Goal: Task Accomplishment & Management: Complete application form

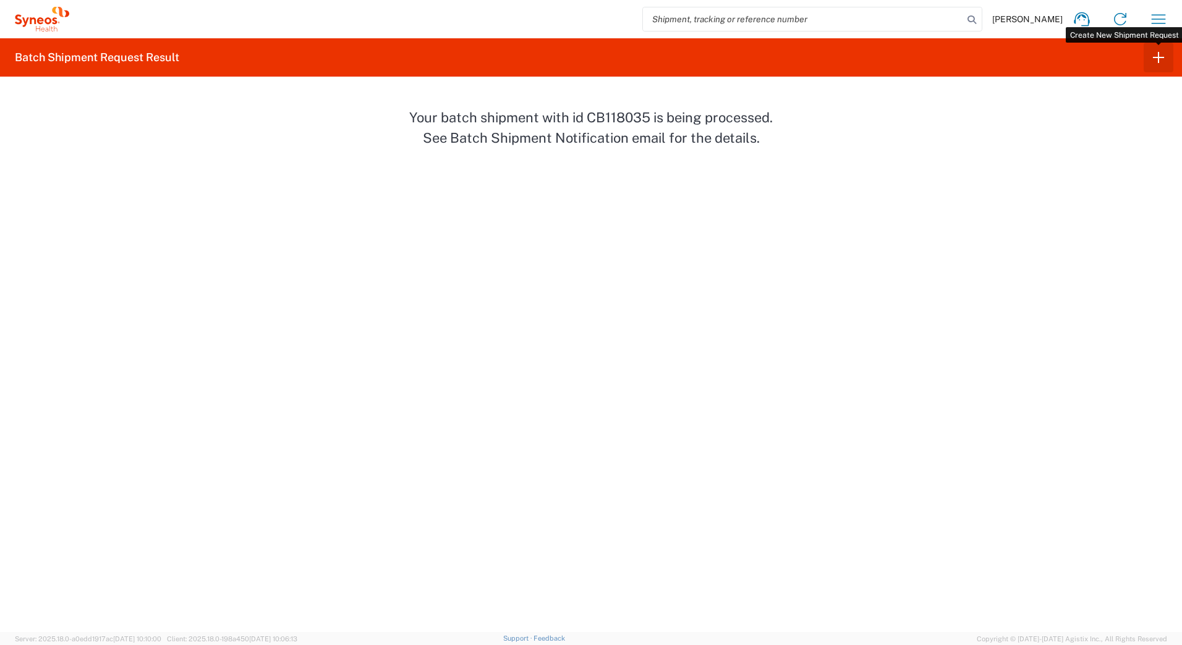
click at [1156, 56] on icon "button" at bounding box center [1159, 58] width 20 height 20
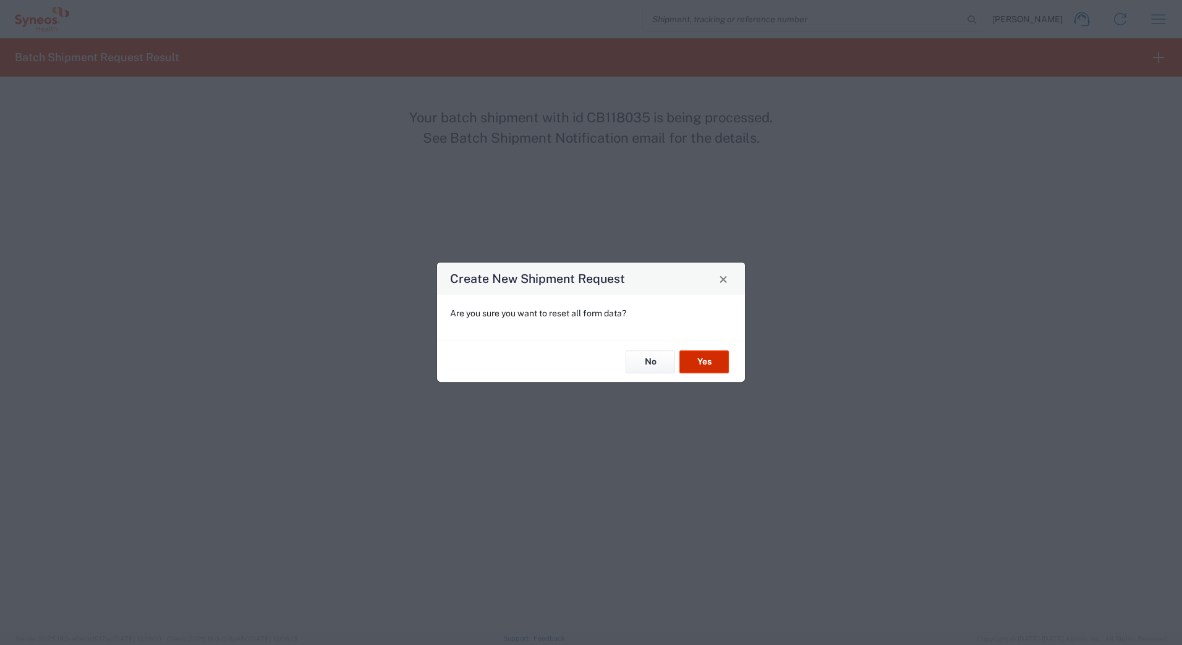
click at [709, 358] on button "Yes" at bounding box center [703, 362] width 49 height 23
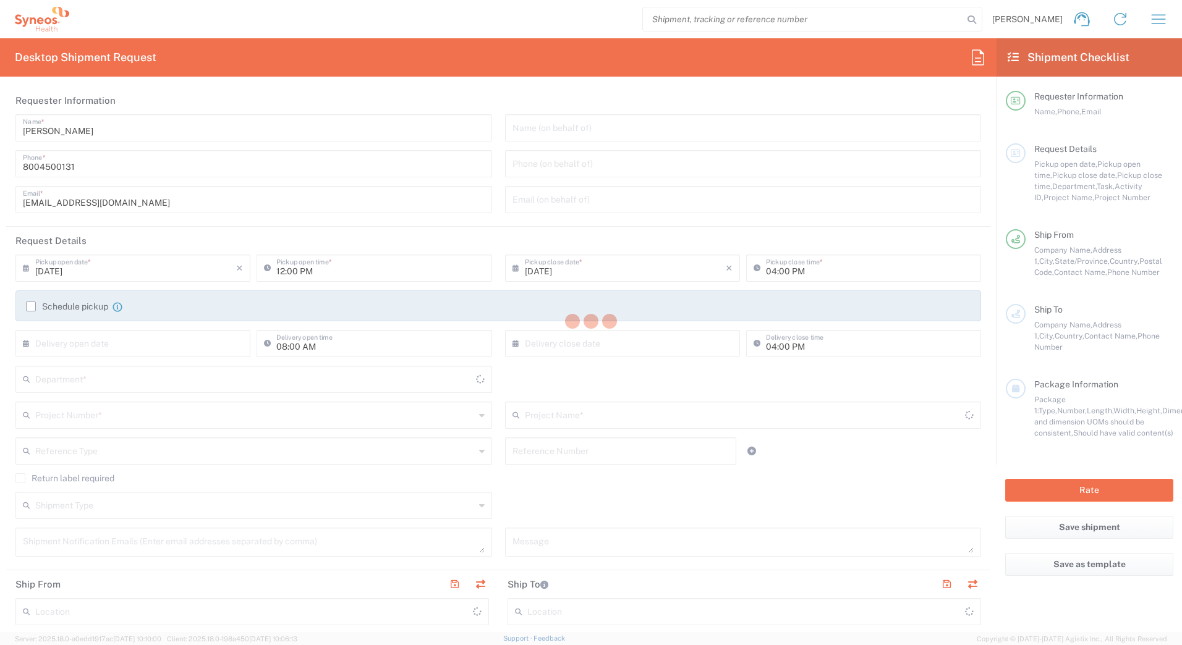
type input "[US_STATE]"
type input "[GEOGRAPHIC_DATA]"
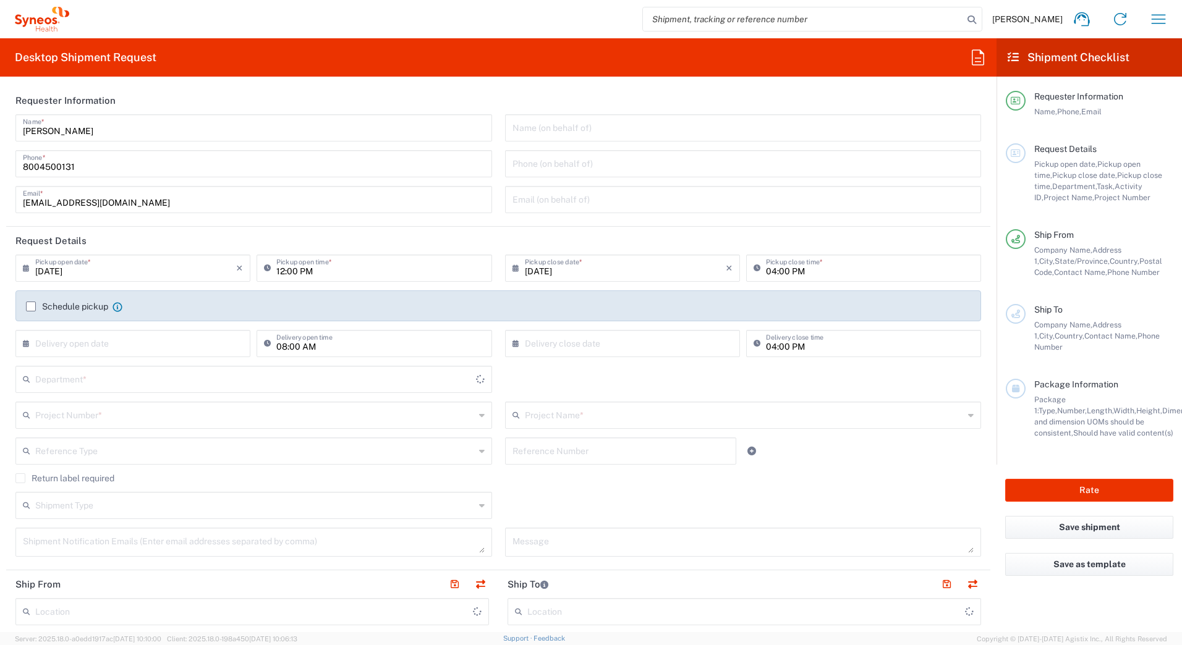
type input "Syneos Health Commercial Servi- [GEOGRAPHIC_DATA] [GEOGRAPHIC_DATA]"
drag, startPoint x: 83, startPoint y: 132, endPoint x: -2, endPoint y: 124, distance: 86.3
click at [0, 124] on html "[PERSON_NAME] Home Shipment estimator Shipment tracking Desktop shipment reques…" at bounding box center [591, 322] width 1182 height 645
type input "4205"
paste input "Syneos Deployments"
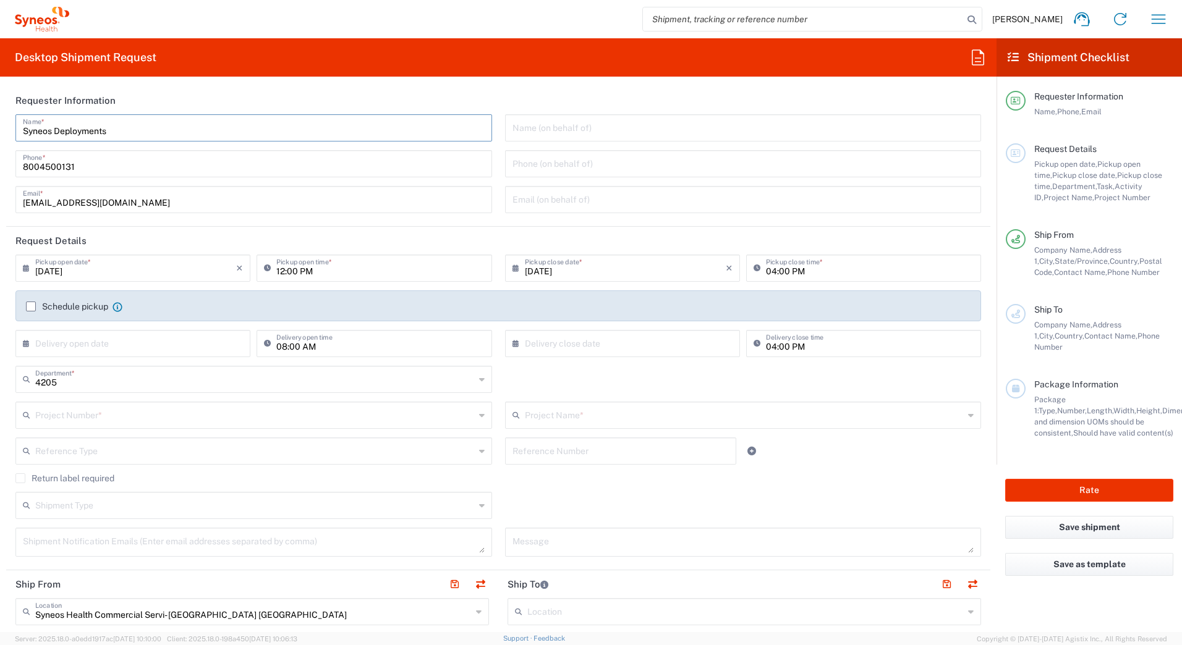
type input "Syneos Deployments"
click at [215, 98] on header "Requester Information" at bounding box center [498, 101] width 984 height 28
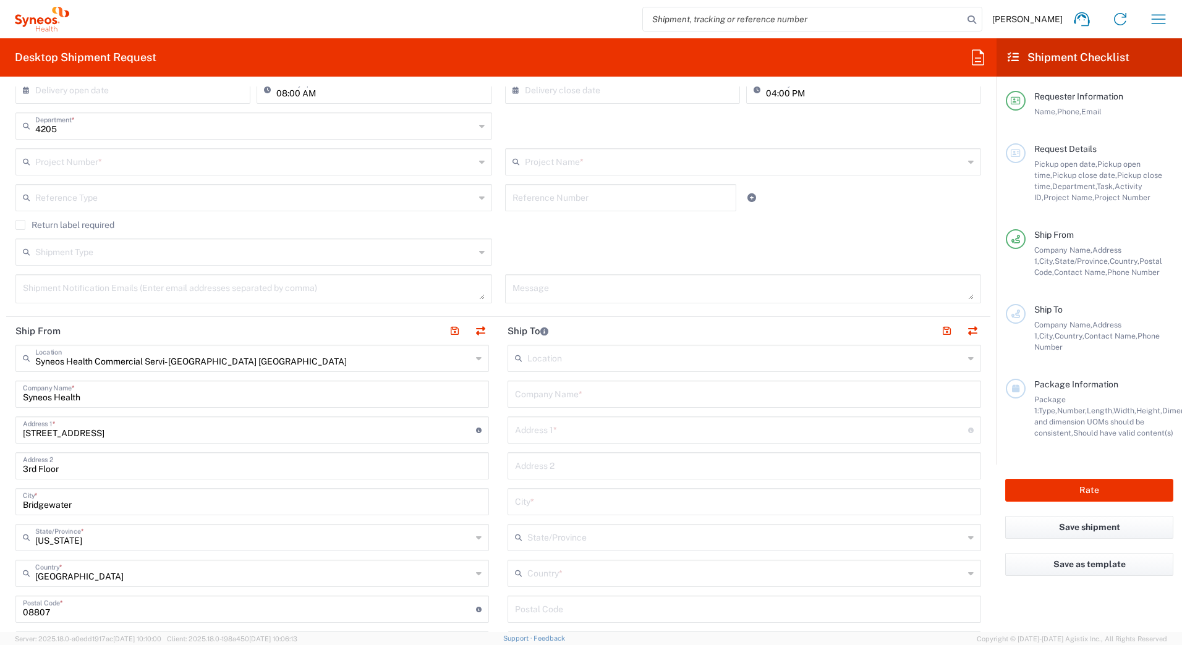
scroll to position [309, 0]
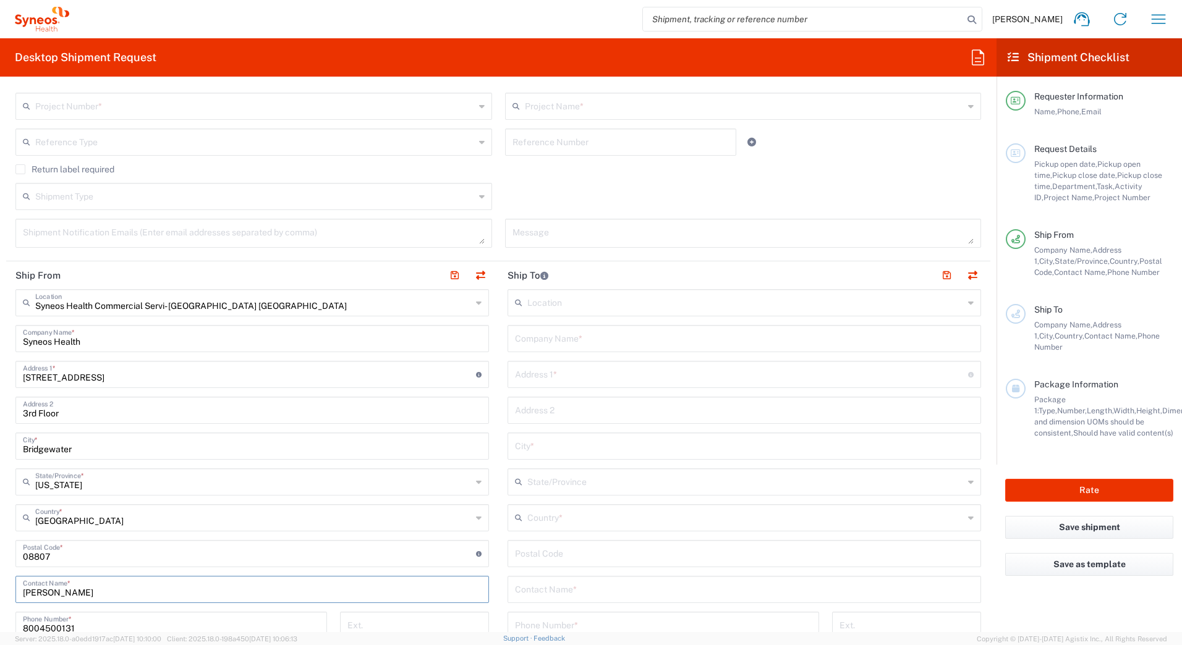
drag, startPoint x: 83, startPoint y: 595, endPoint x: 3, endPoint y: 493, distance: 130.4
click at [0, 595] on html "[PERSON_NAME] Home Shipment estimator Shipment tracking Desktop shipment reques…" at bounding box center [591, 322] width 1182 height 645
paste input "Syneos Deployments"
type input "Syneos Deployments"
click at [538, 177] on div "Return label required" at bounding box center [498, 173] width 966 height 19
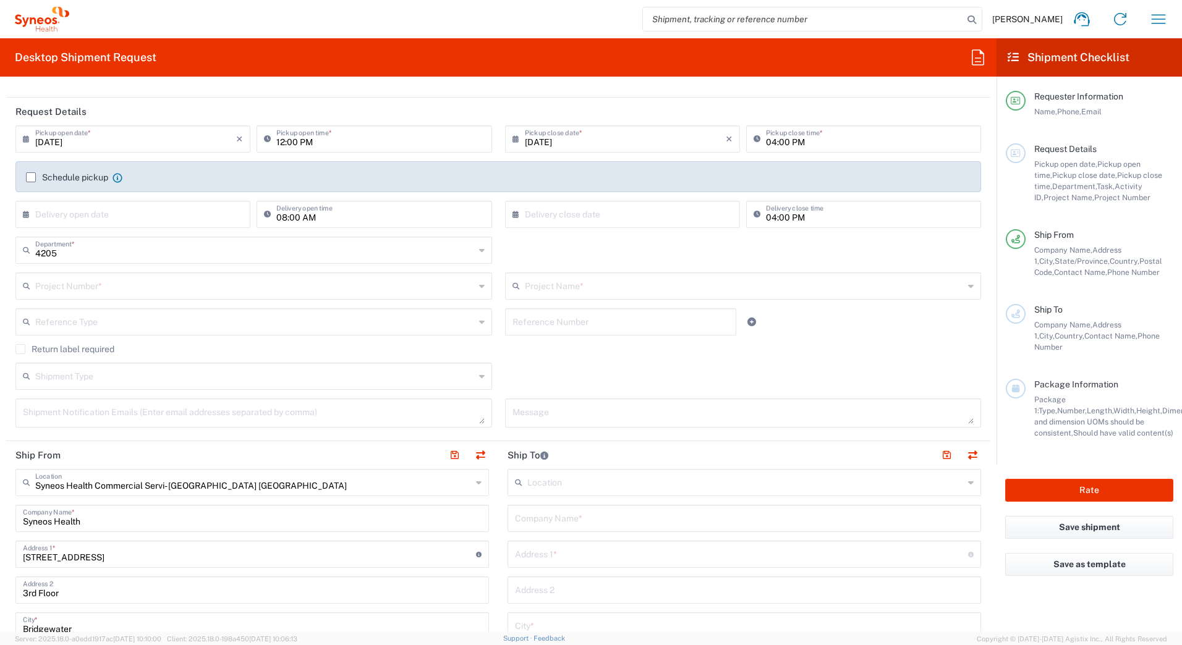
scroll to position [0, 0]
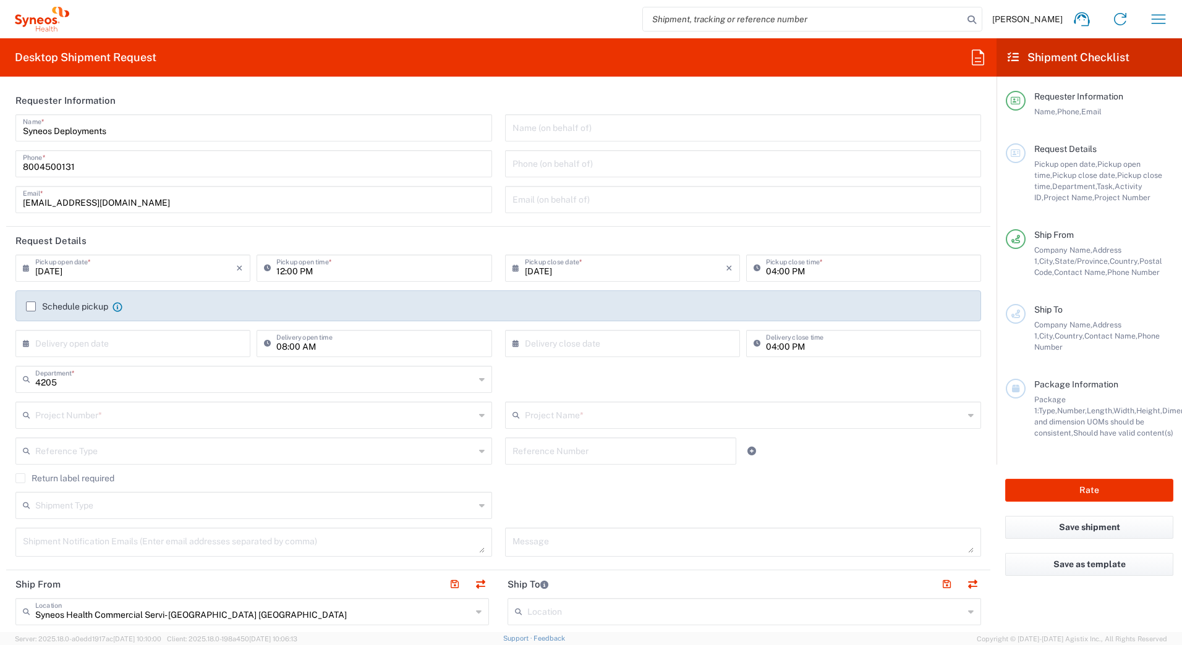
click at [46, 419] on input "text" at bounding box center [255, 415] width 440 height 22
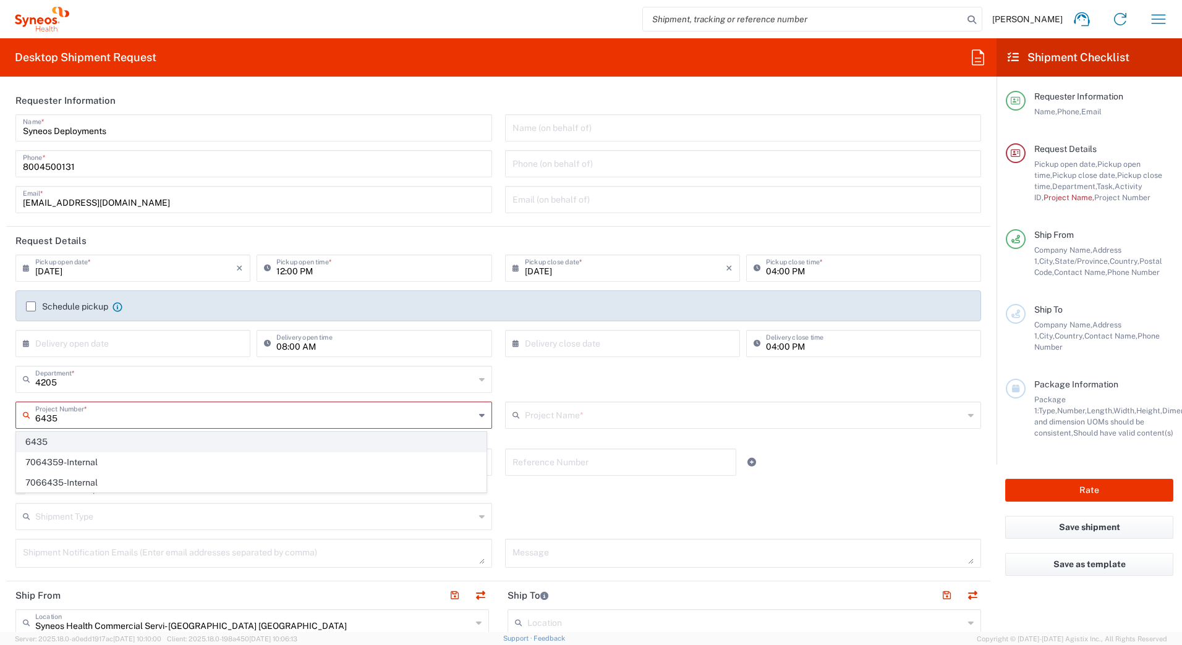
type input "6435"
click at [39, 448] on span "6435" at bounding box center [251, 442] width 469 height 19
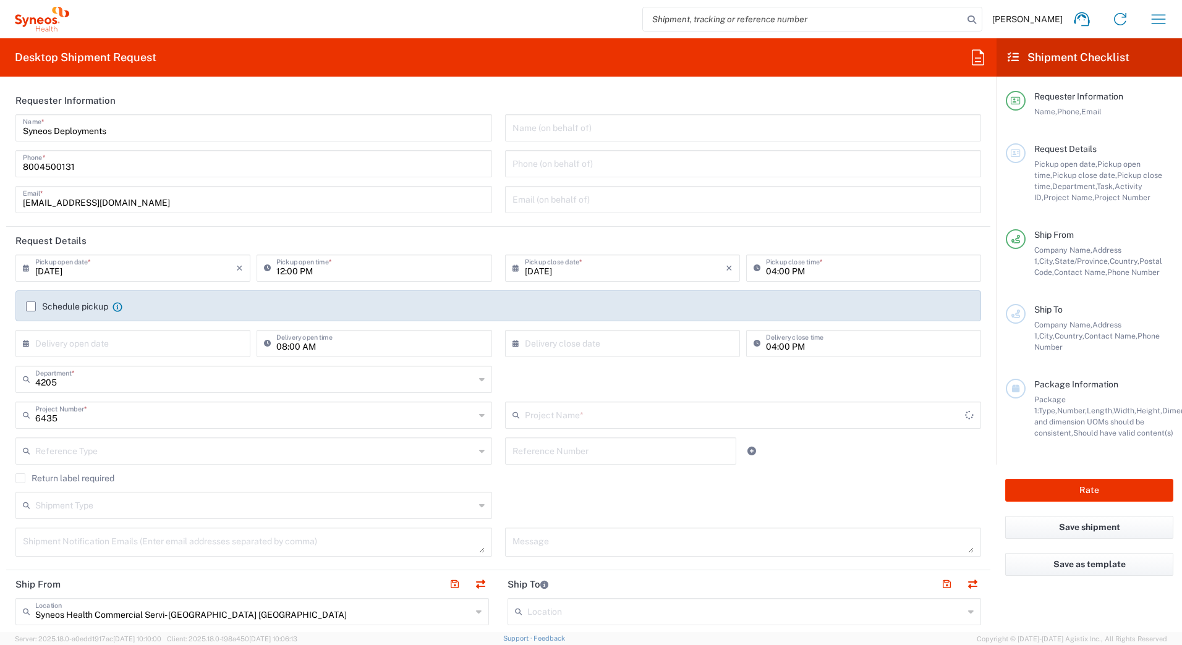
type input "MMS - US-Amgen, Inc.-MMS"
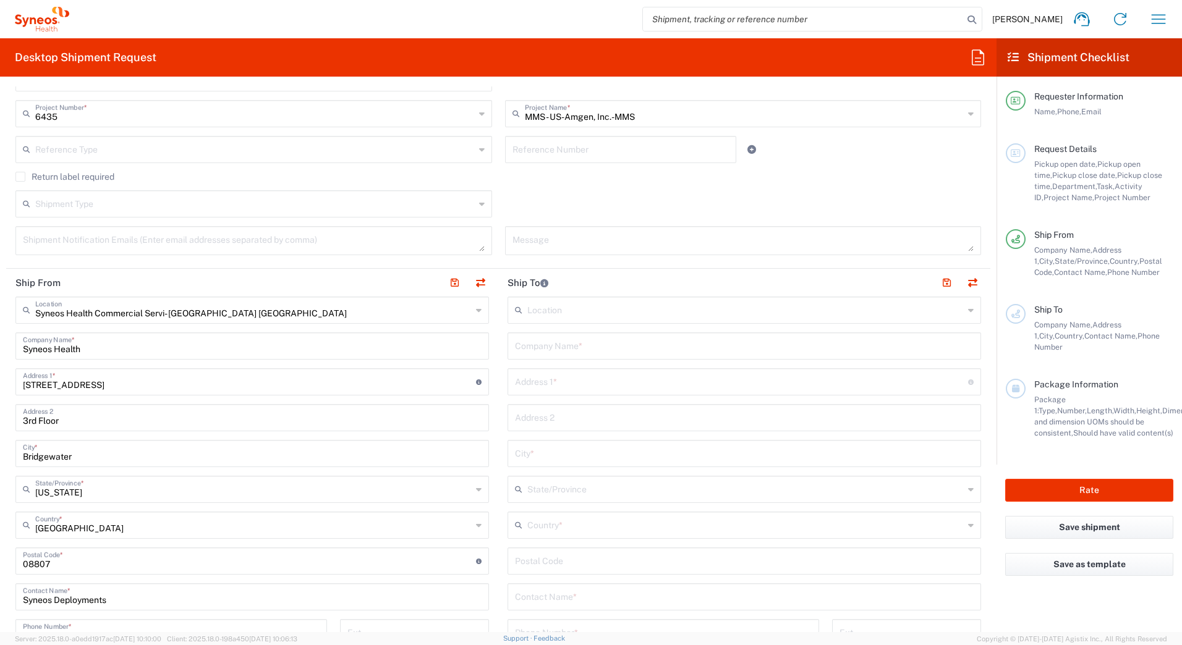
scroll to position [309, 0]
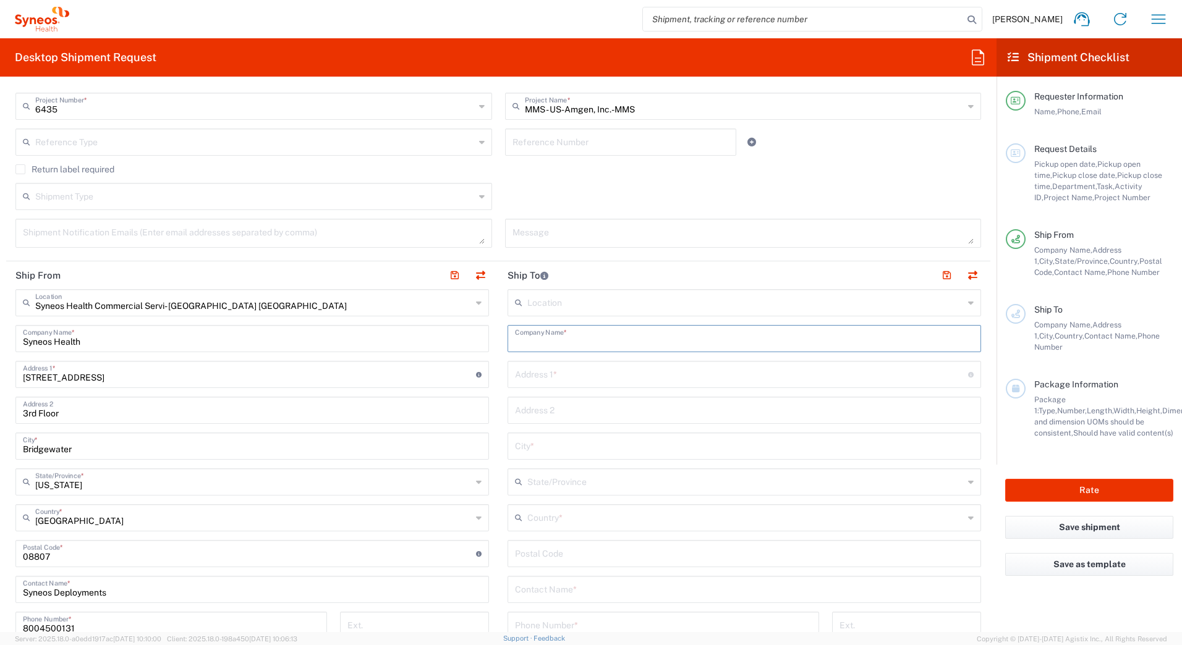
click at [561, 338] on input "text" at bounding box center [744, 338] width 459 height 22
paste input "[PERSON_NAME]"
type input "[PERSON_NAME]"
click at [552, 584] on input "text" at bounding box center [744, 589] width 459 height 22
paste input "[PERSON_NAME]"
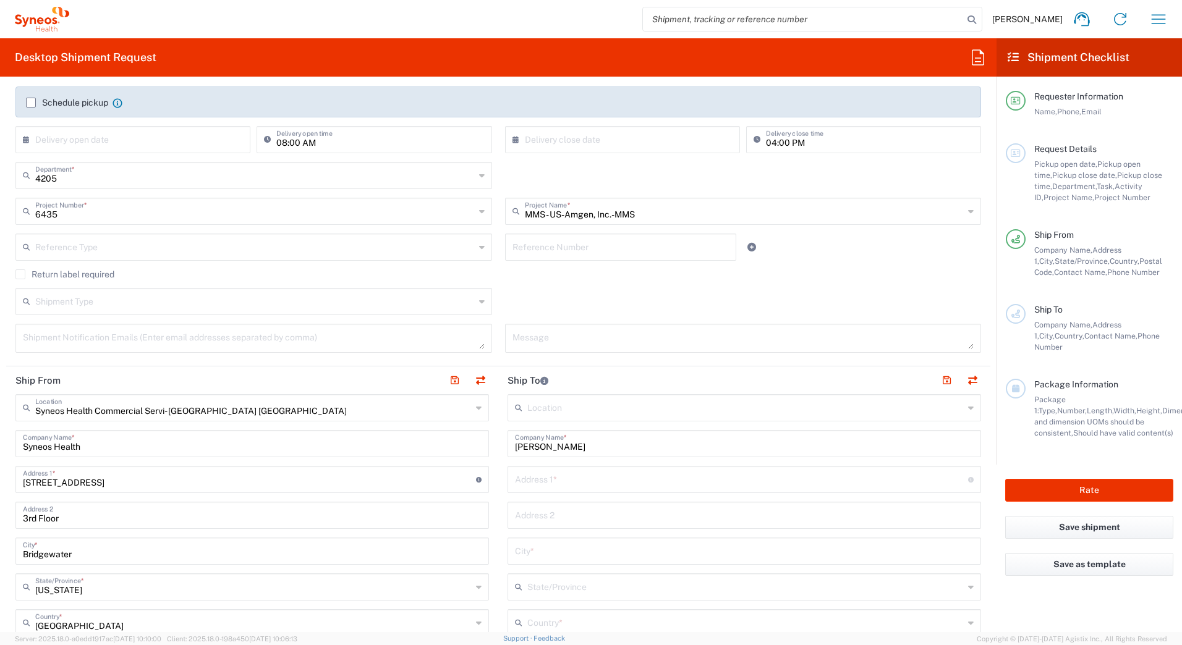
scroll to position [0, 0]
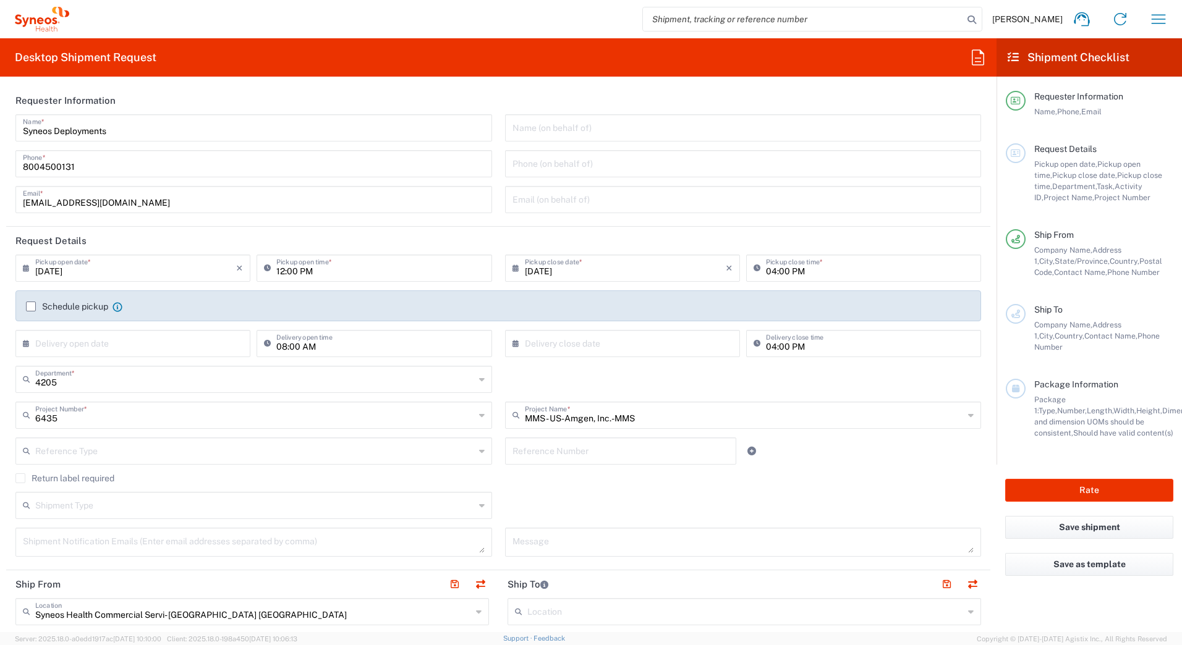
type input "[PERSON_NAME]"
click at [55, 275] on input "[DATE]" at bounding box center [135, 268] width 201 height 22
click at [171, 325] on span "5" at bounding box center [171, 327] width 17 height 17
type input "[DATE]"
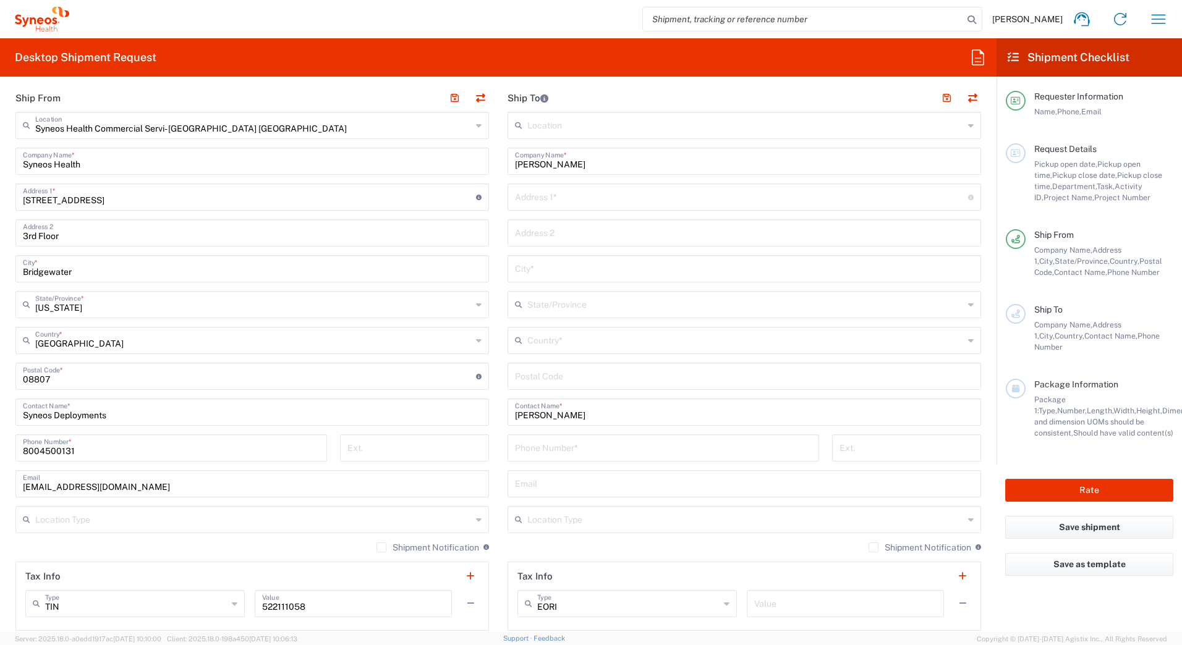
scroll to position [495, 0]
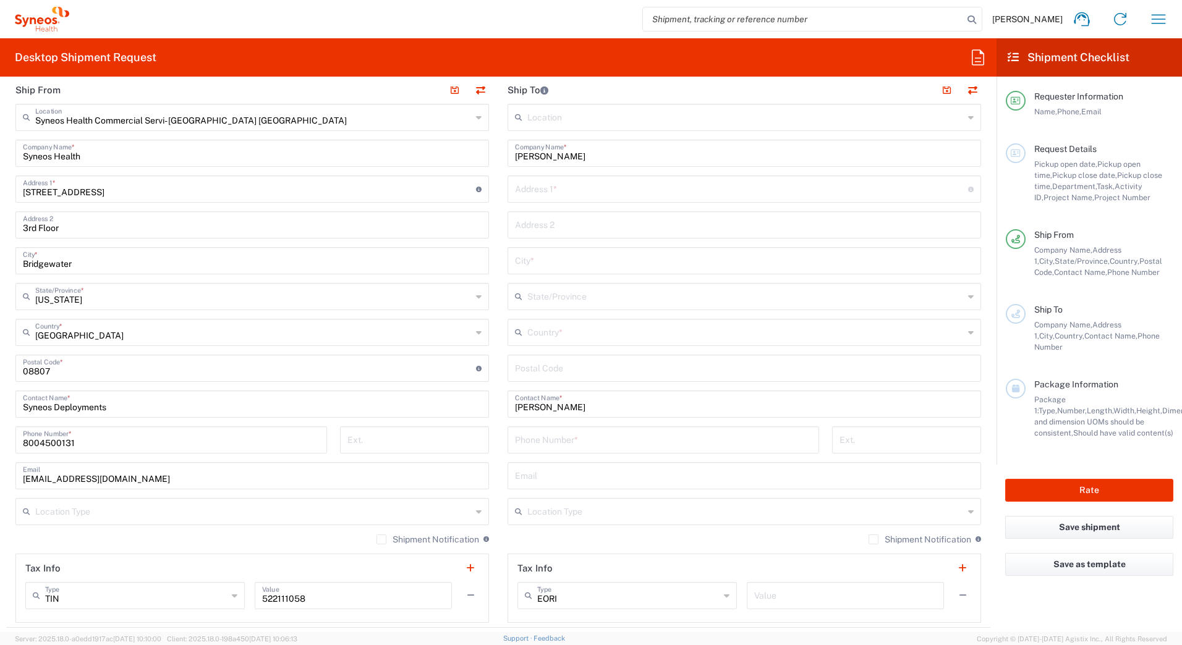
click at [529, 188] on input "text" at bounding box center [741, 188] width 453 height 22
paste input "[STREET_ADDRESS]"
type input "[STREET_ADDRESS]"
click at [532, 257] on input "text" at bounding box center [744, 260] width 459 height 22
paste input "New Braunfels"
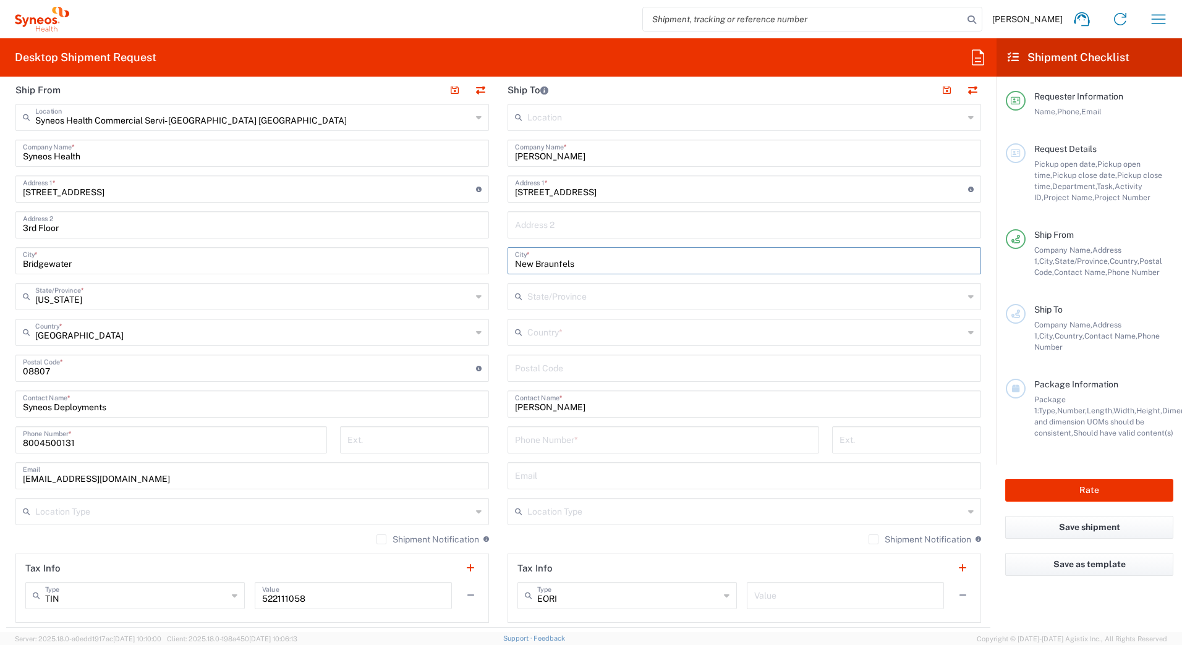
type input "New Braunfels"
click at [537, 336] on input "text" at bounding box center [745, 332] width 436 height 22
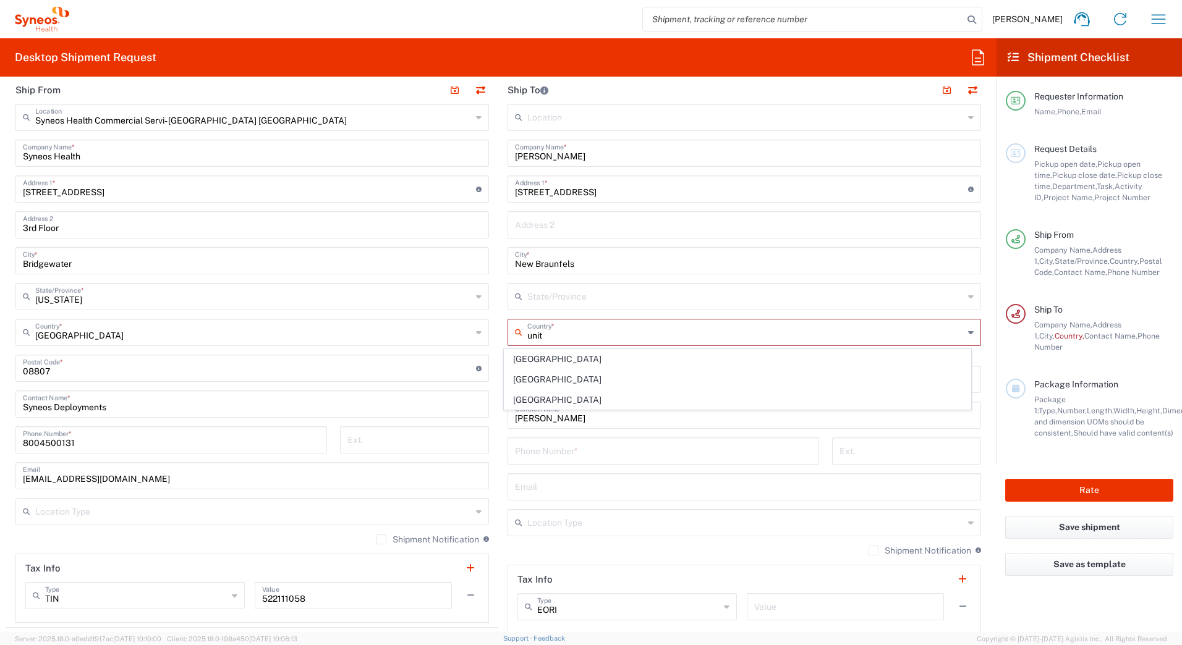
click at [597, 396] on span "[GEOGRAPHIC_DATA]" at bounding box center [737, 400] width 467 height 19
type input "[GEOGRAPHIC_DATA]"
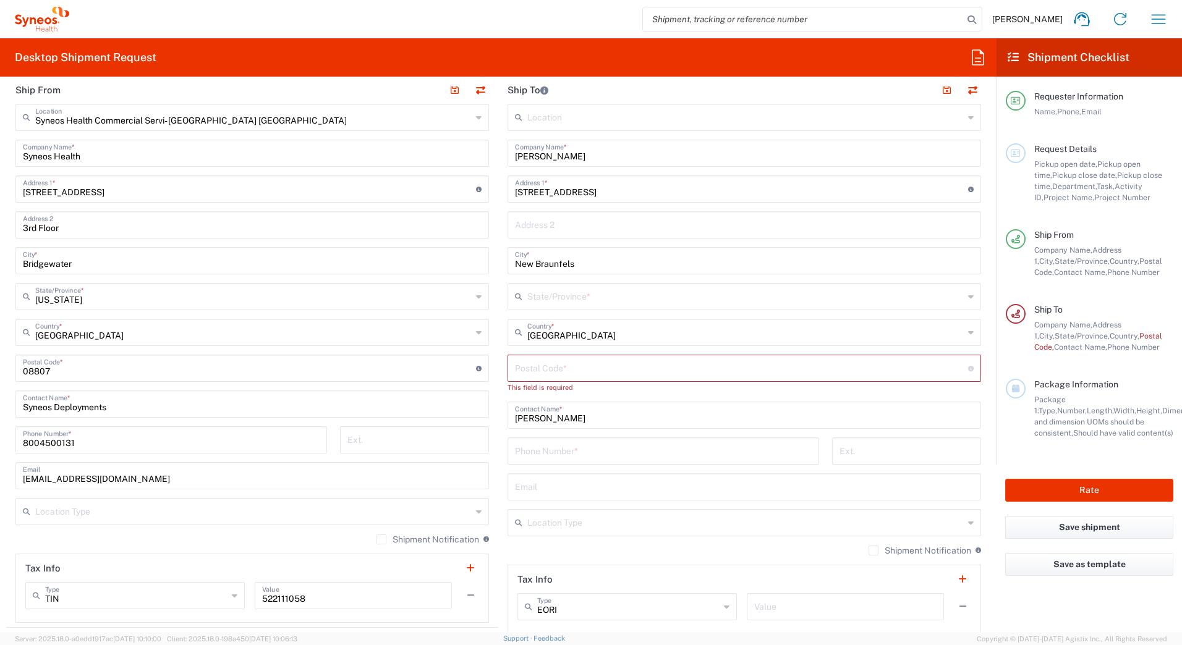
drag, startPoint x: 555, startPoint y: 296, endPoint x: 566, endPoint y: 297, distance: 10.7
click at [555, 296] on input "text" at bounding box center [745, 296] width 436 height 22
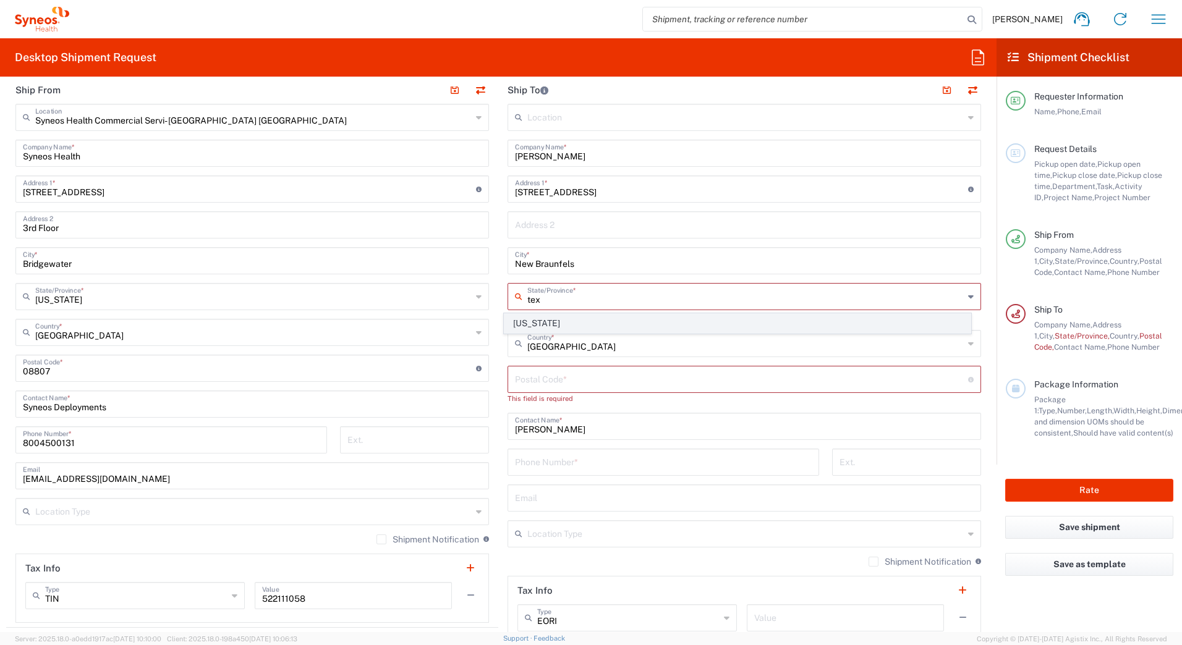
click at [537, 323] on span "[US_STATE]" at bounding box center [737, 323] width 467 height 19
type input "[US_STATE]"
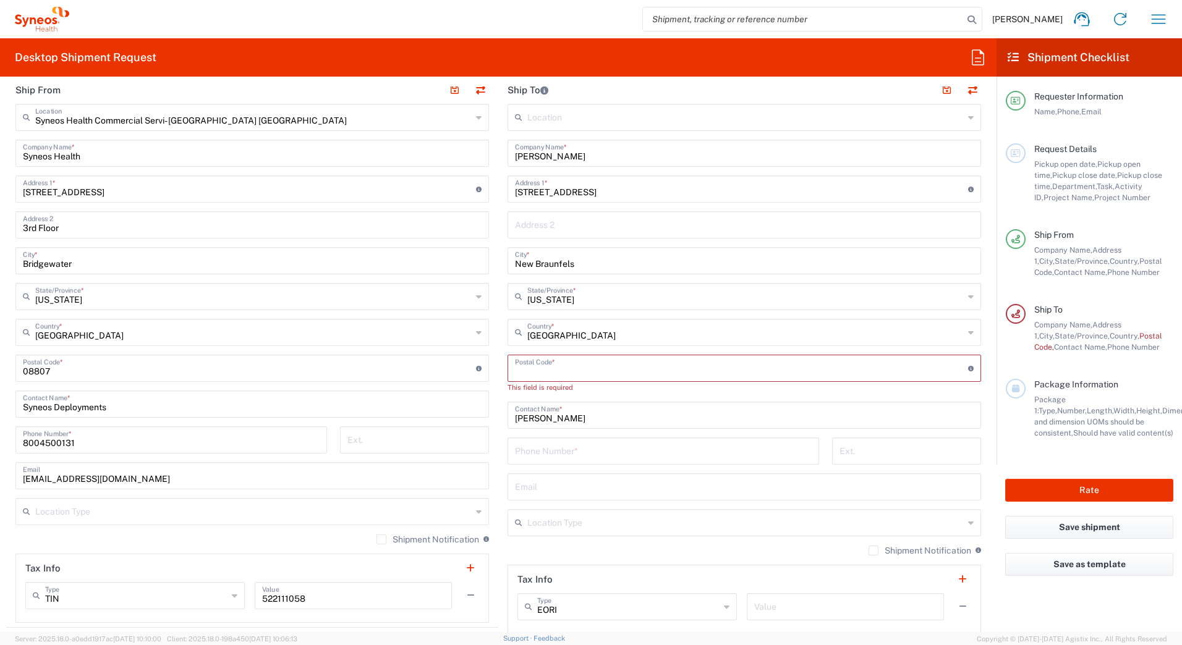
click at [597, 366] on input "undefined" at bounding box center [741, 368] width 453 height 22
paste input "78130"
type input "78130"
click at [551, 455] on input "tel" at bounding box center [663, 451] width 297 height 22
paste input "2106835559"
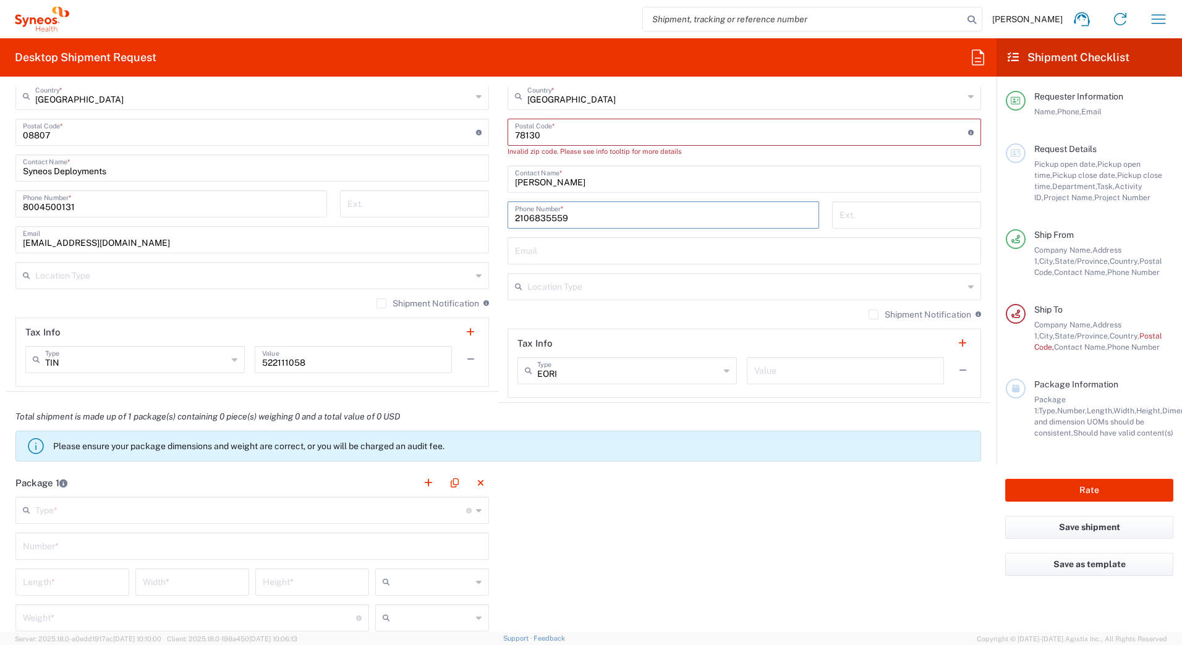
scroll to position [804, 0]
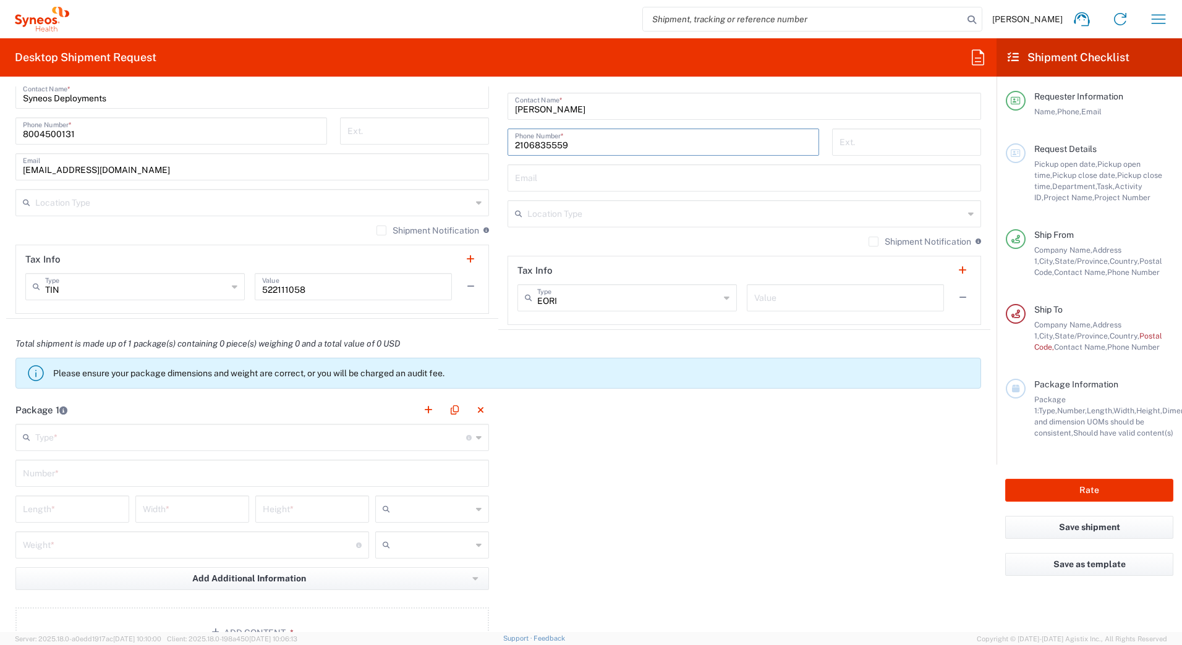
type input "2106835559"
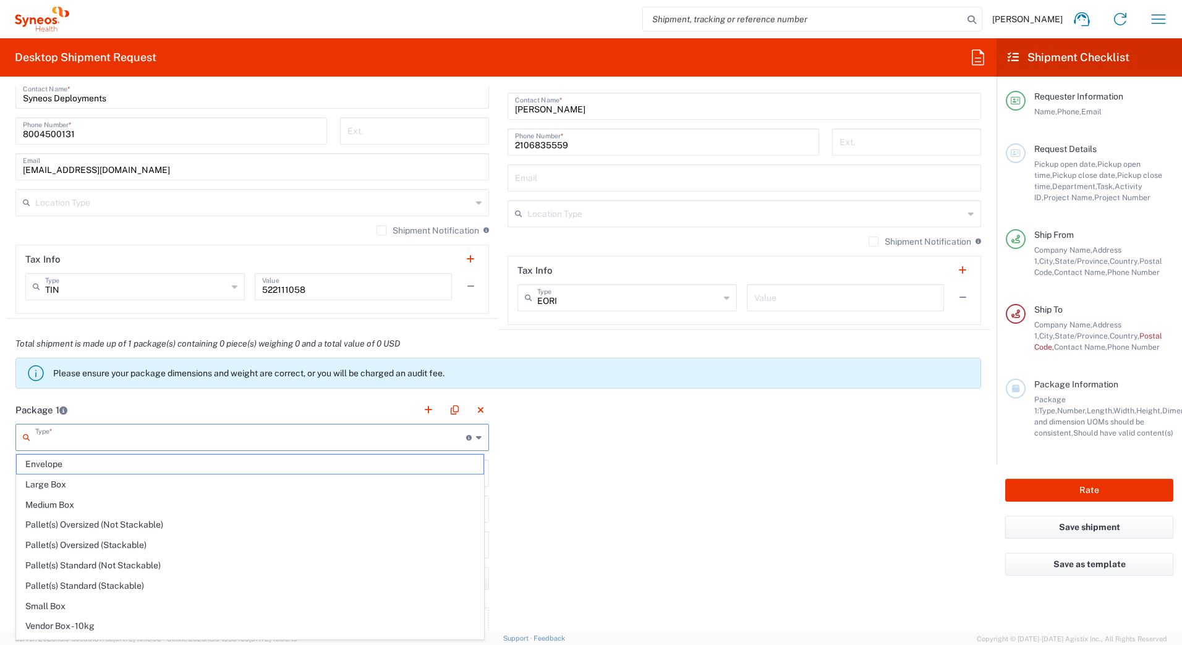
click at [83, 441] on input "text" at bounding box center [250, 437] width 431 height 22
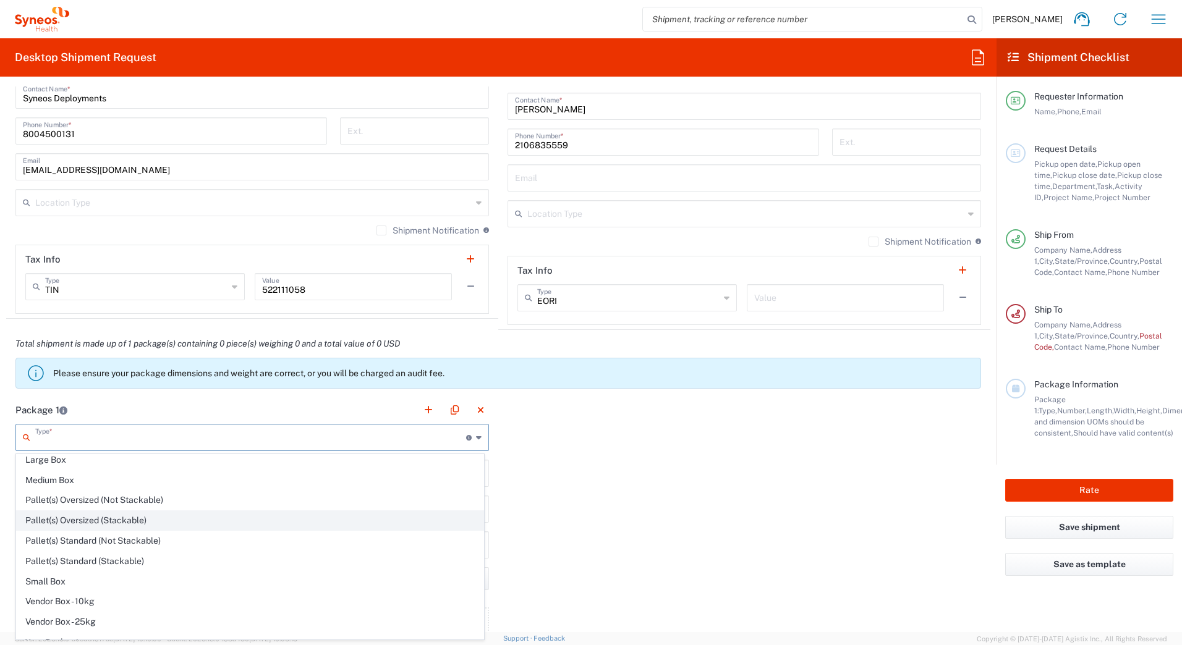
scroll to position [38, 0]
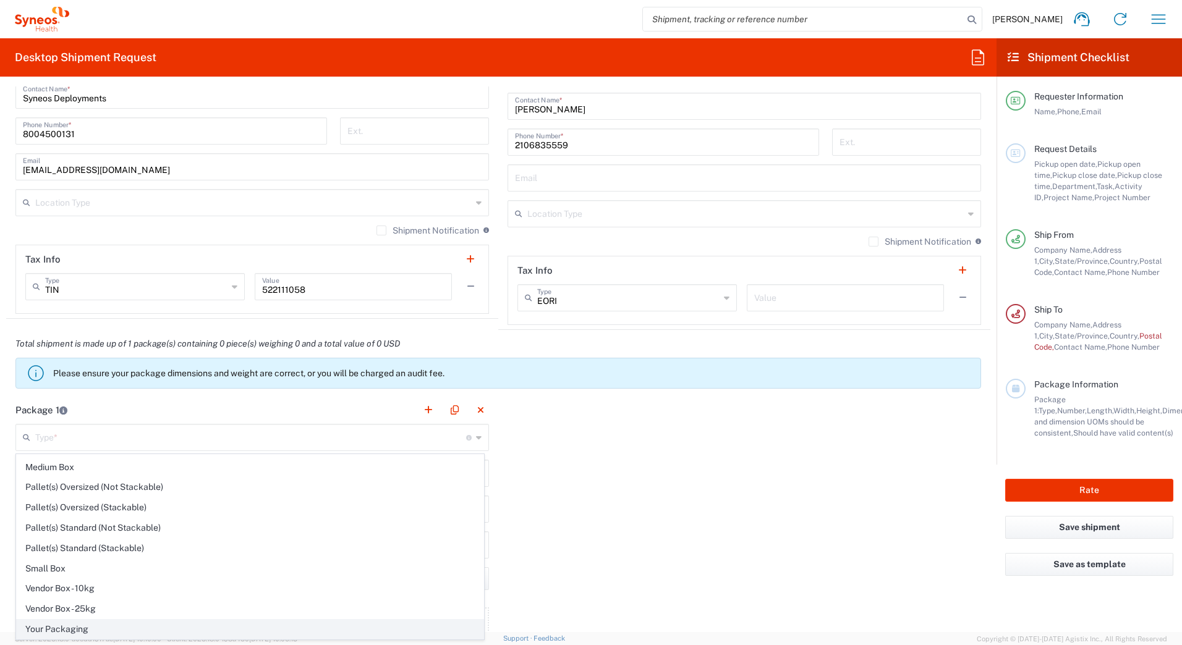
click at [69, 628] on span "Your Packaging" at bounding box center [250, 629] width 467 height 19
type input "Your Packaging"
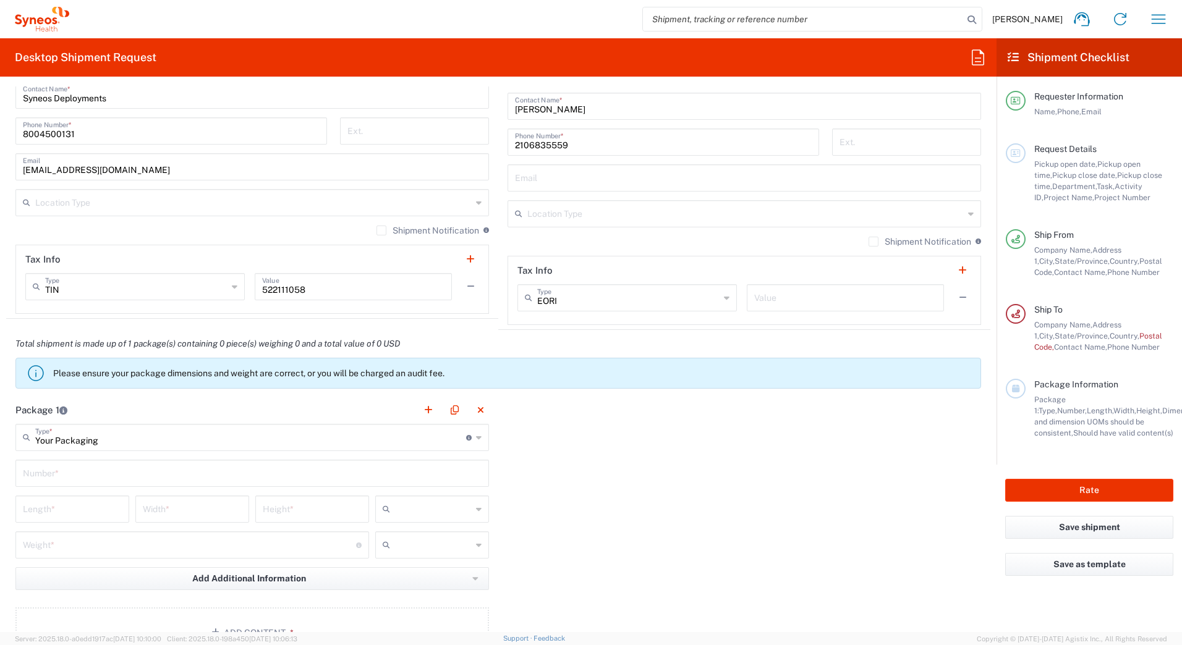
click at [62, 475] on input "text" at bounding box center [252, 473] width 459 height 22
type input "1"
click at [58, 507] on input "number" at bounding box center [72, 509] width 99 height 22
type input "29"
type input "17"
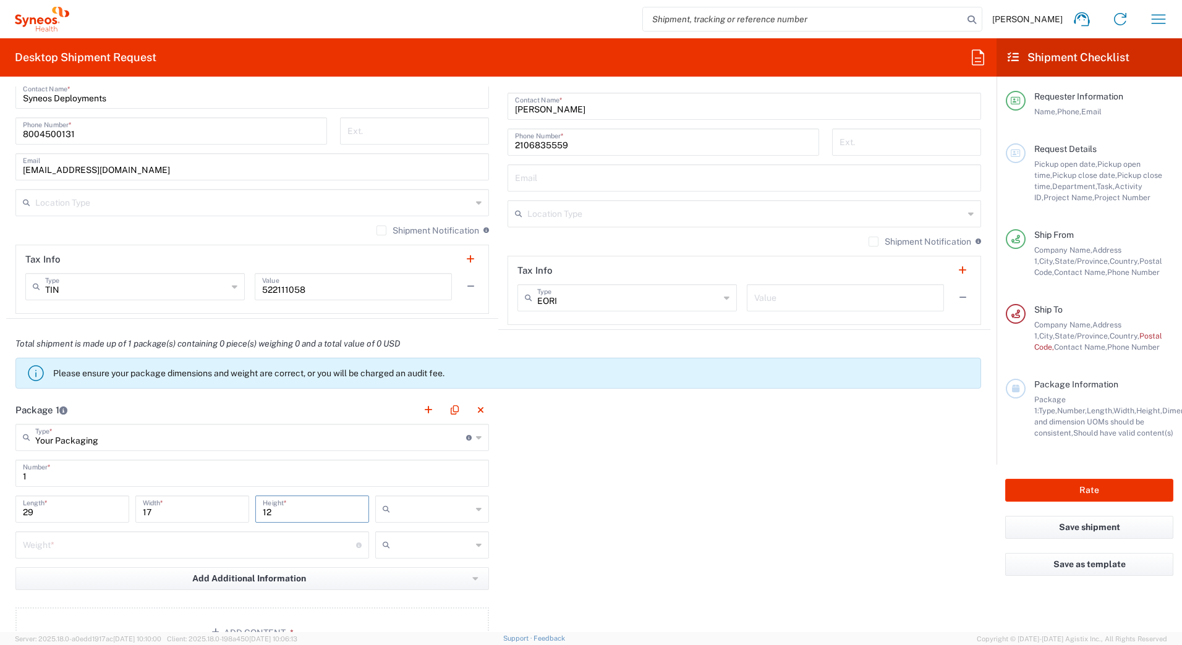
type input "12"
click at [389, 504] on icon at bounding box center [389, 510] width 12 height 20
click at [409, 575] on span "in" at bounding box center [428, 577] width 110 height 19
type input "in"
click at [77, 548] on input "number" at bounding box center [189, 545] width 333 height 22
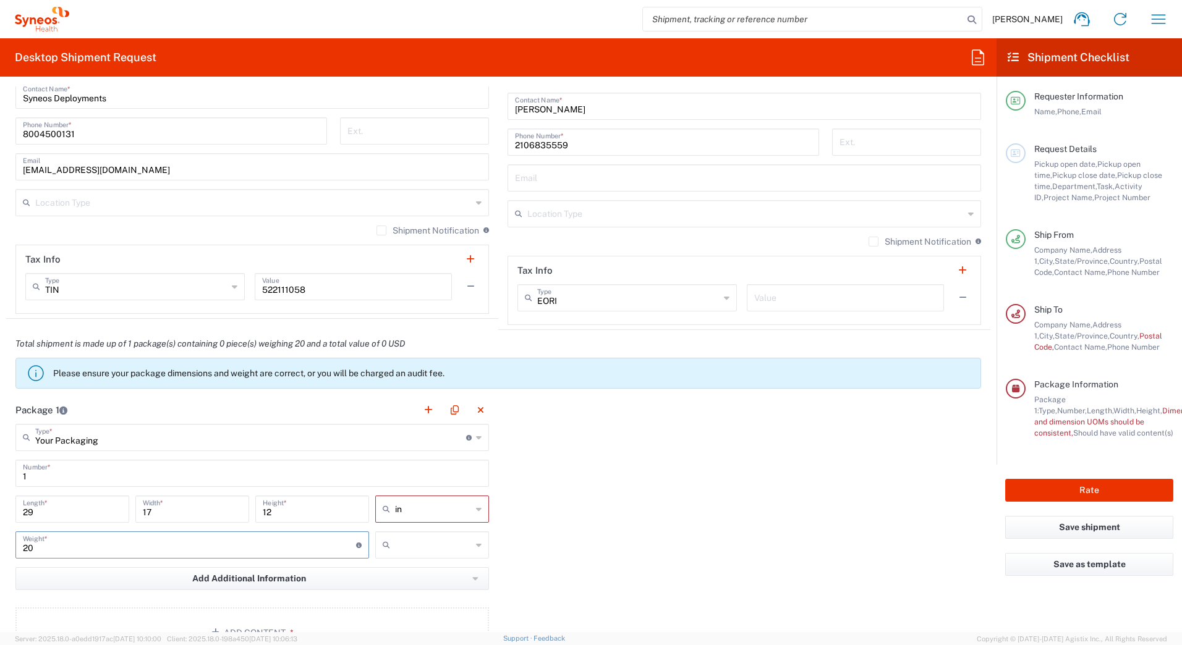
type input "20"
click at [408, 545] on input "text" at bounding box center [433, 545] width 77 height 20
click at [410, 592] on span "lbs" at bounding box center [428, 592] width 110 height 19
type input "lbs"
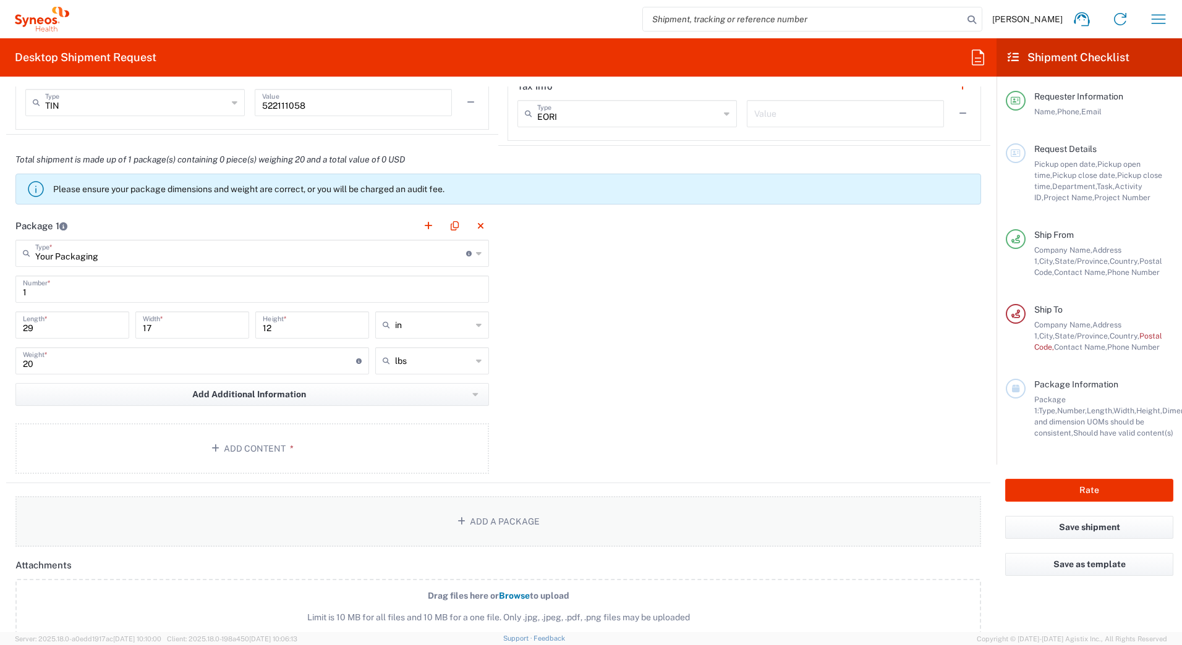
scroll to position [989, 0]
click at [237, 447] on button "Add Content *" at bounding box center [252, 447] width 474 height 51
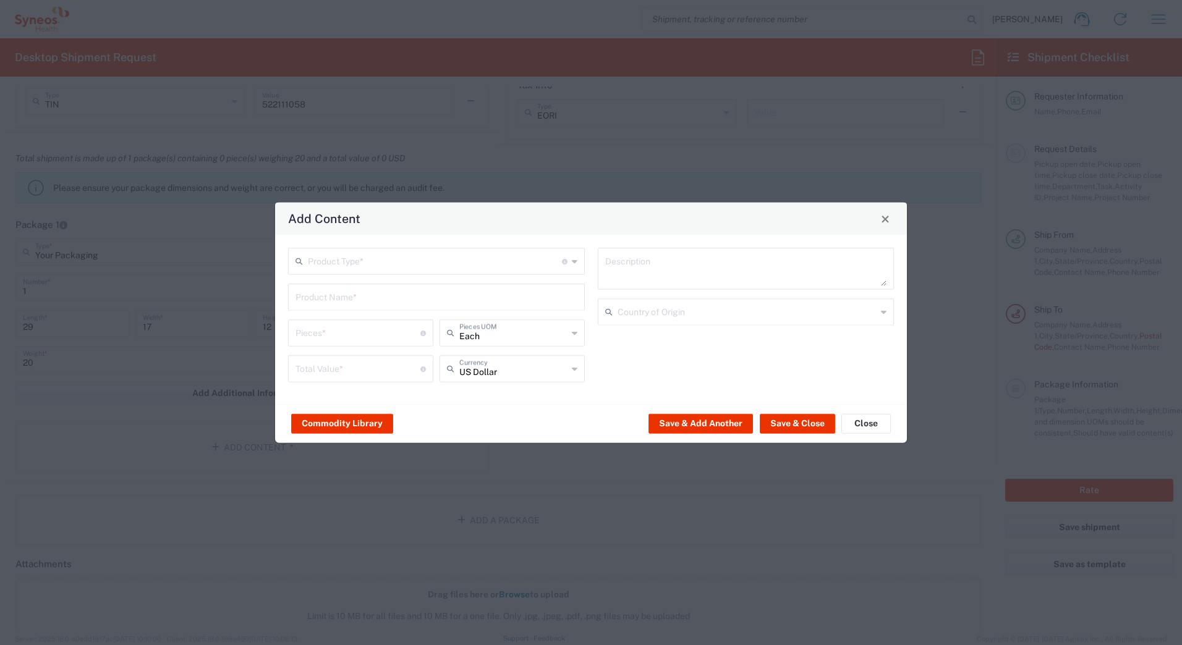
click at [357, 259] on input "text" at bounding box center [435, 261] width 254 height 22
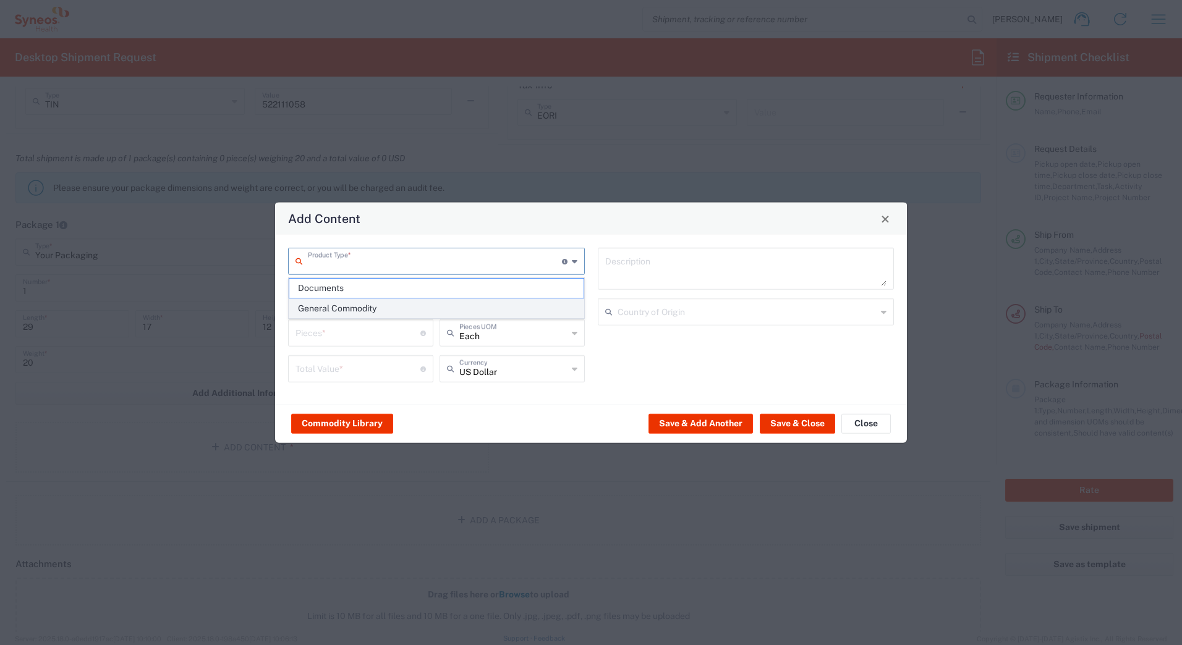
click at [345, 304] on span "General Commodity" at bounding box center [436, 308] width 294 height 19
type input "General Commodity"
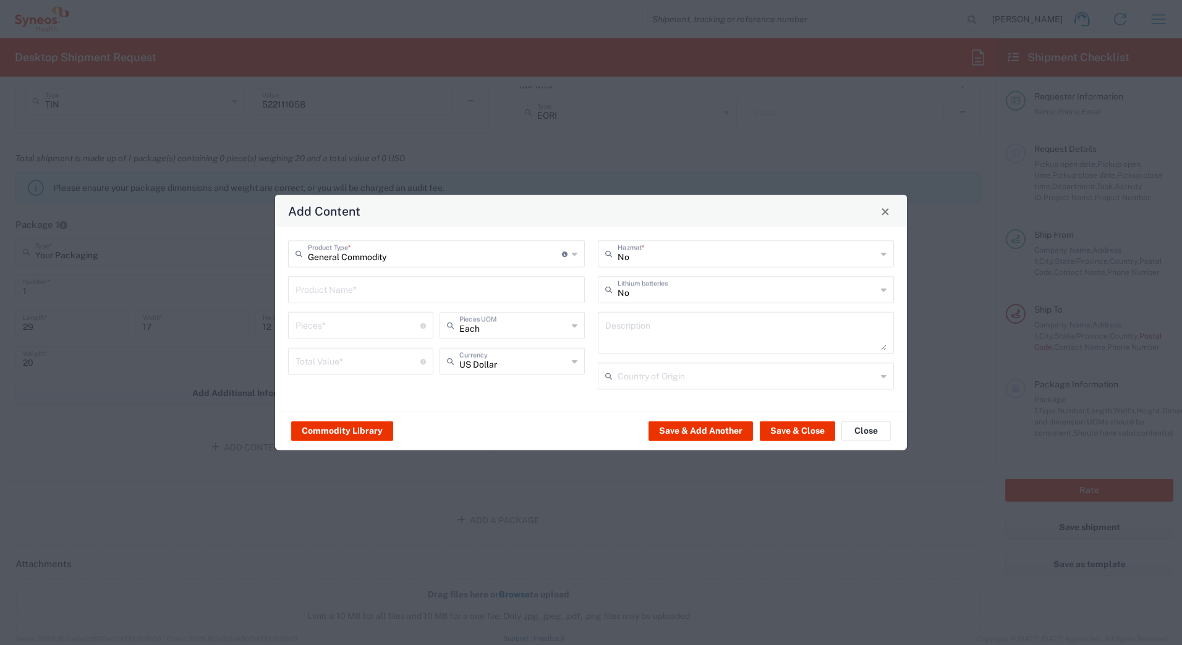
click at [343, 291] on input "text" at bounding box center [437, 289] width 282 height 22
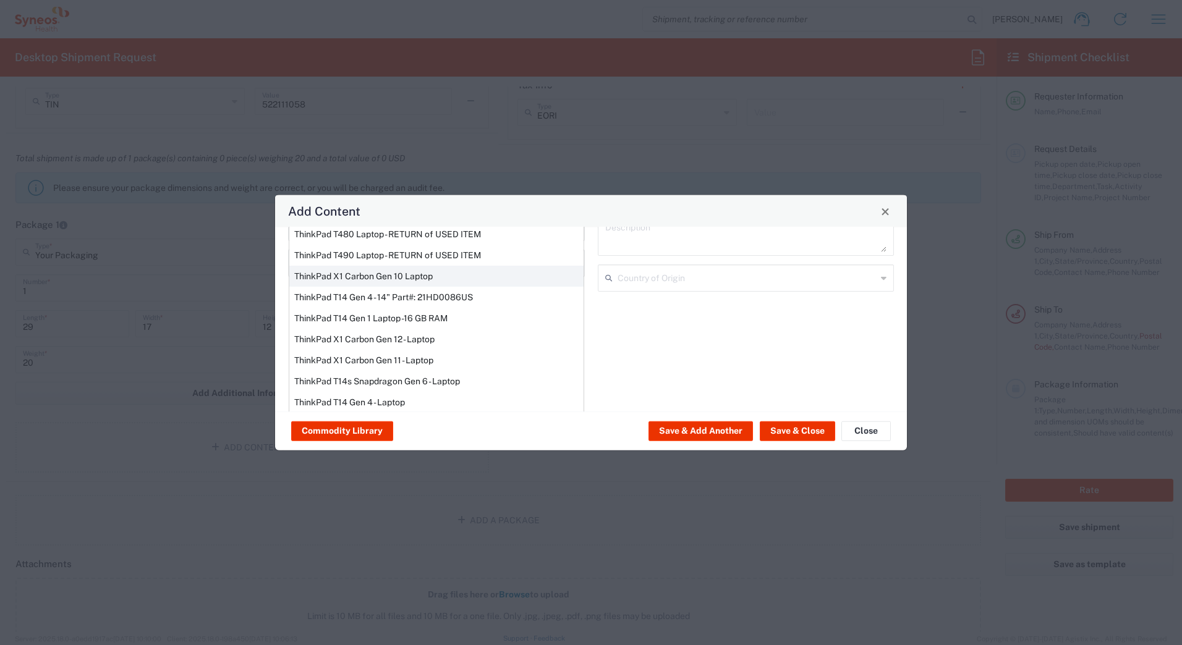
scroll to position [105, 0]
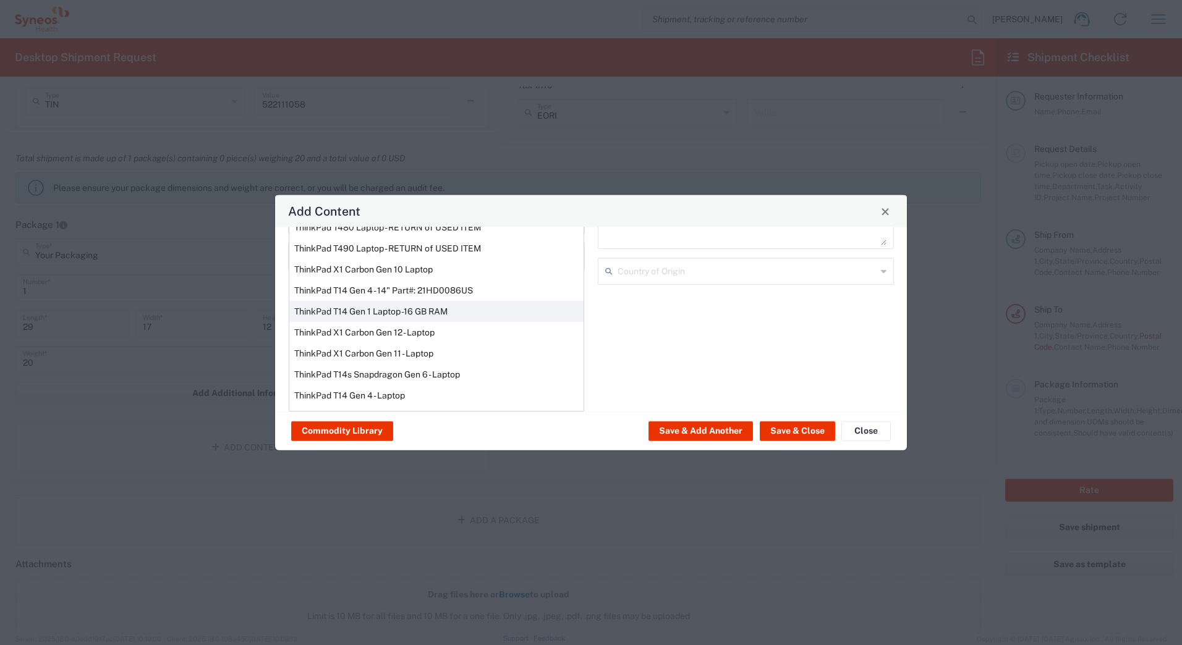
click at [326, 310] on div "ThinkPad T14 Gen 1 Laptop -16 GB RAM" at bounding box center [436, 311] width 294 height 21
type input "ThinkPad T14 Gen 1 Laptop -16 GB RAM"
type textarea "Intel Core i5-10210U- 14"- 512 GB SSD"
type input "[GEOGRAPHIC_DATA]"
type input "Yes"
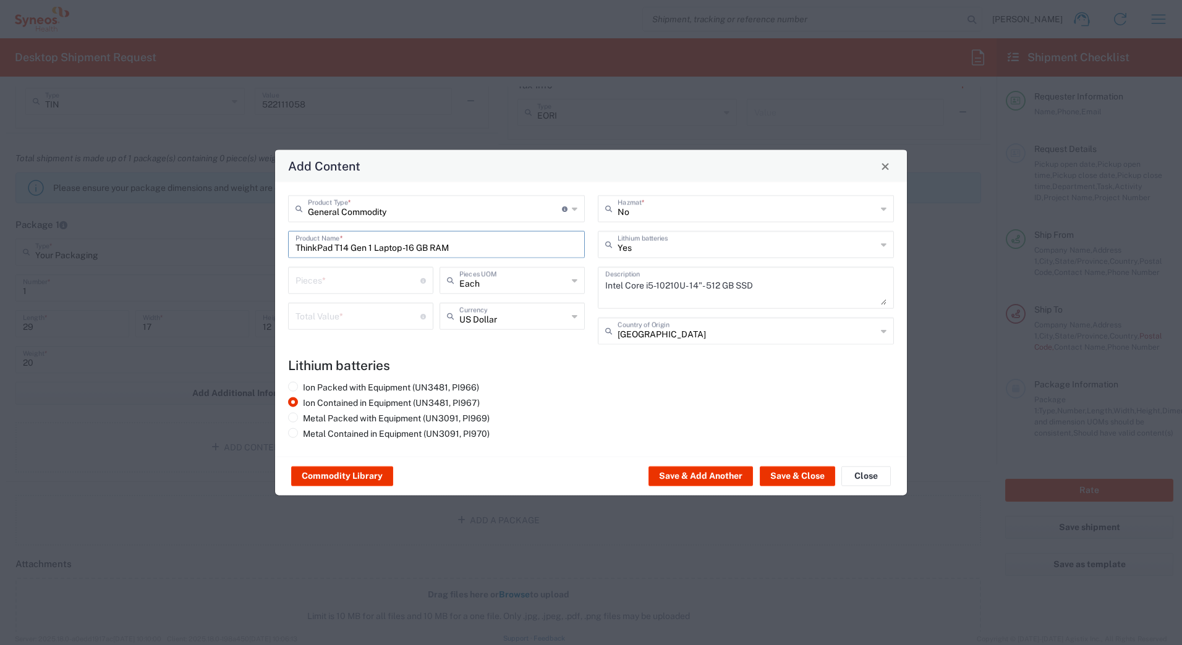
scroll to position [0, 0]
click at [320, 283] on input "number" at bounding box center [358, 280] width 125 height 22
type input "1"
click at [323, 314] on input "number" at bounding box center [358, 316] width 125 height 22
type input "1000"
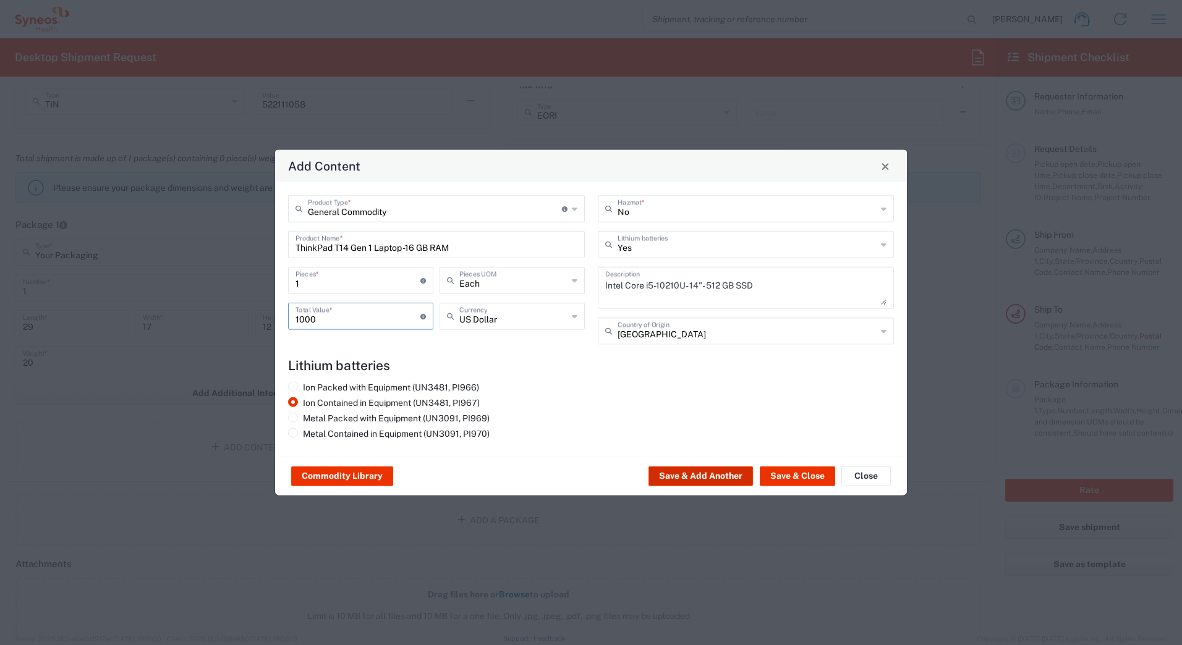
click at [701, 478] on button "Save & Add Another" at bounding box center [701, 477] width 104 height 20
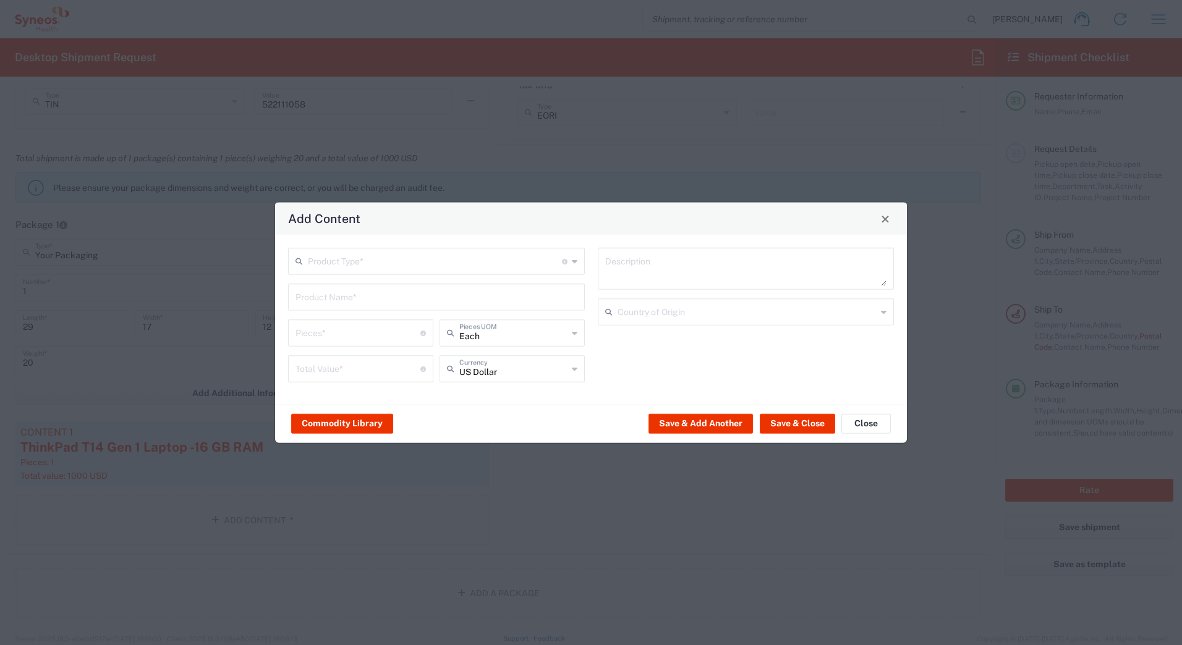
click at [349, 263] on input "text" at bounding box center [435, 261] width 254 height 22
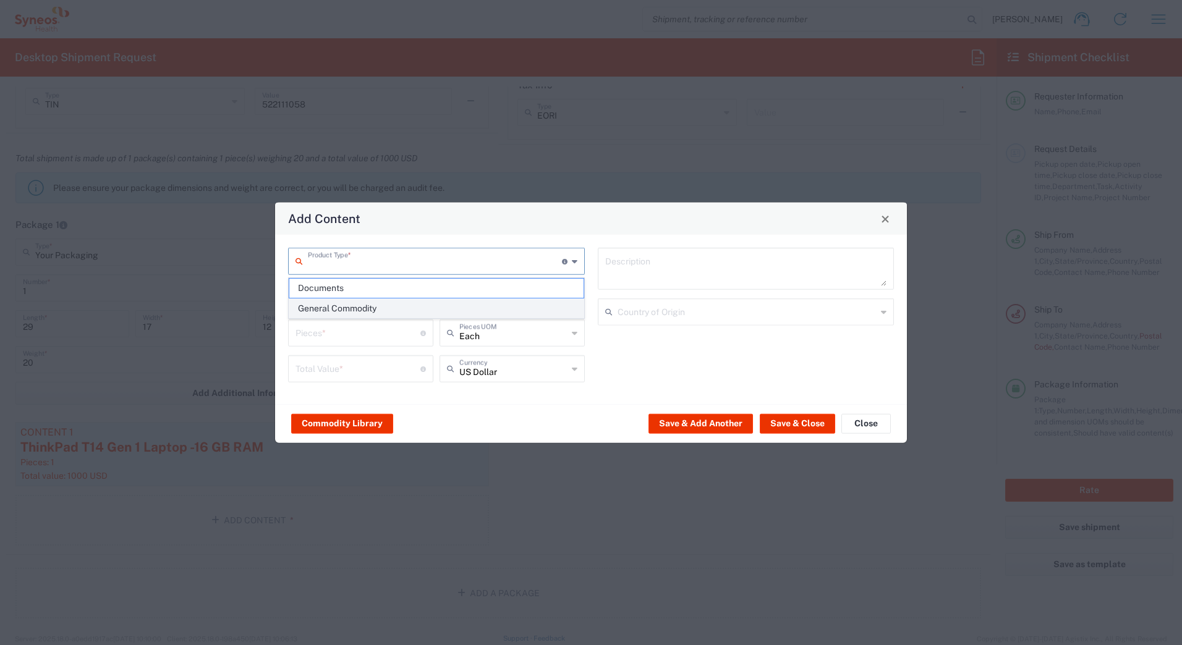
click at [339, 315] on span "General Commodity" at bounding box center [436, 308] width 294 height 19
type input "General Commodity"
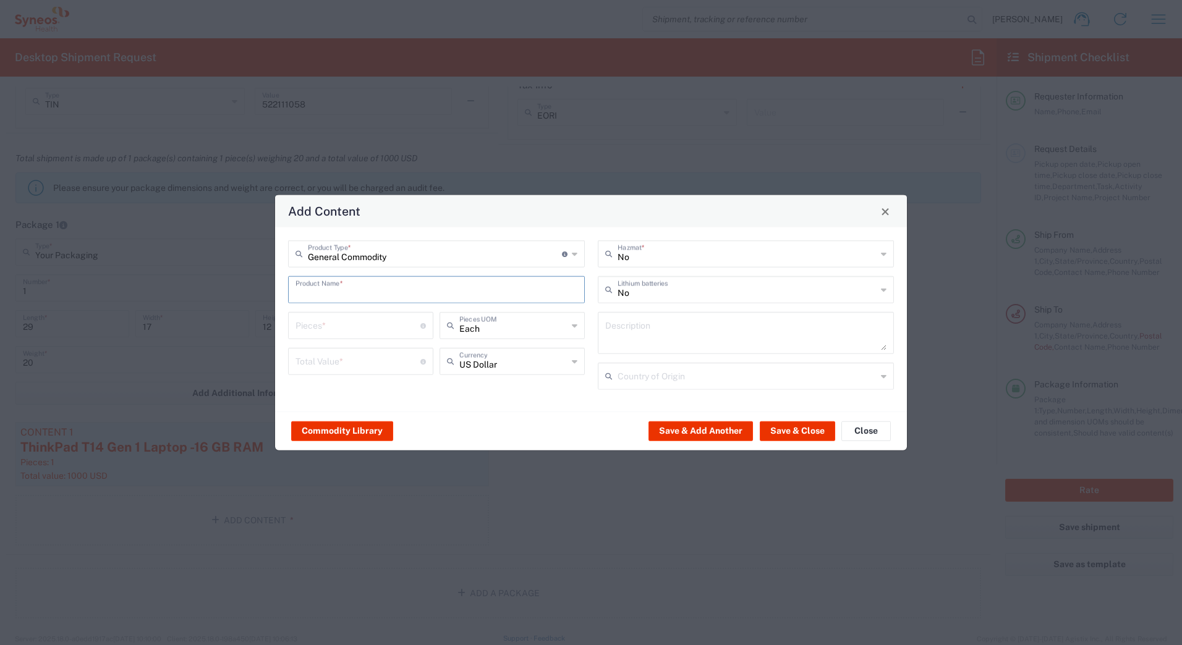
click at [336, 294] on input "text" at bounding box center [437, 289] width 282 height 22
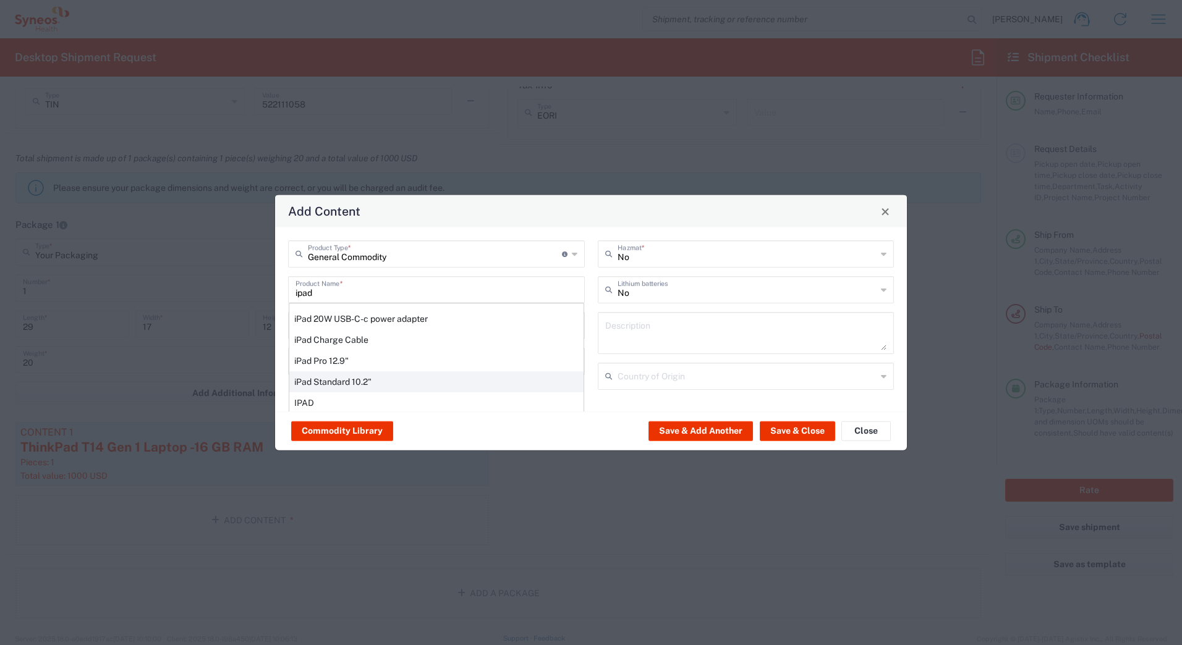
click at [343, 375] on div "iPad Standard 10.2"" at bounding box center [436, 382] width 294 height 21
type input "iPad Standard 10.2""
type input "1"
type textarea "iPad Standard 10.2""
type input "[GEOGRAPHIC_DATA]"
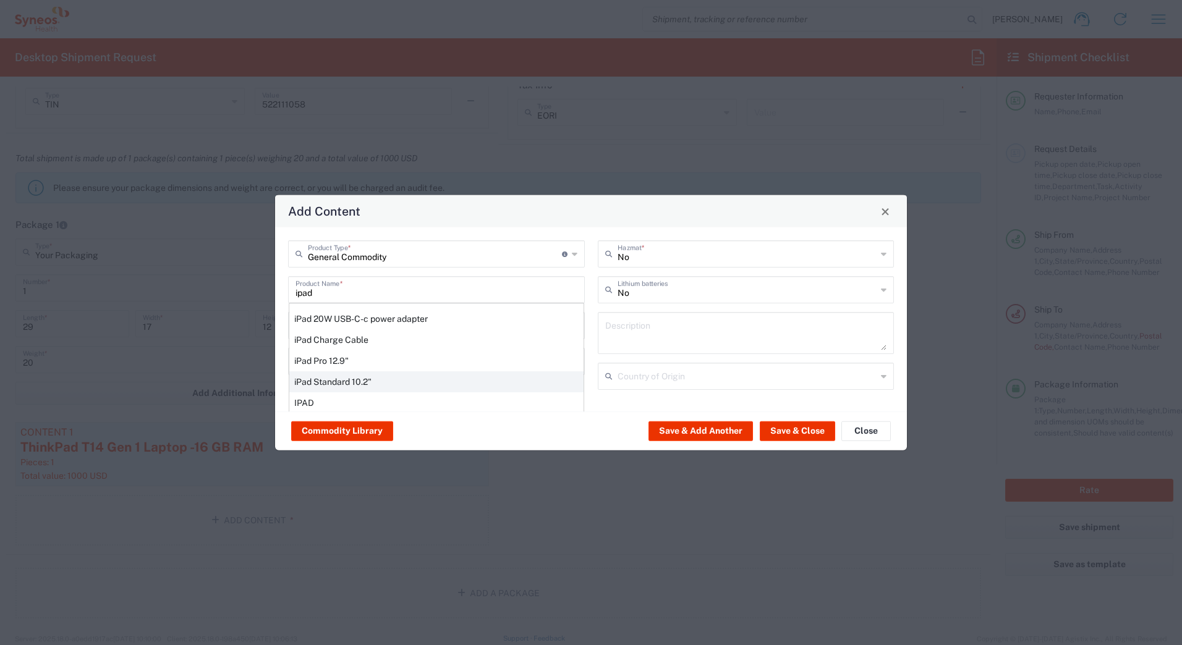
type input "Yes"
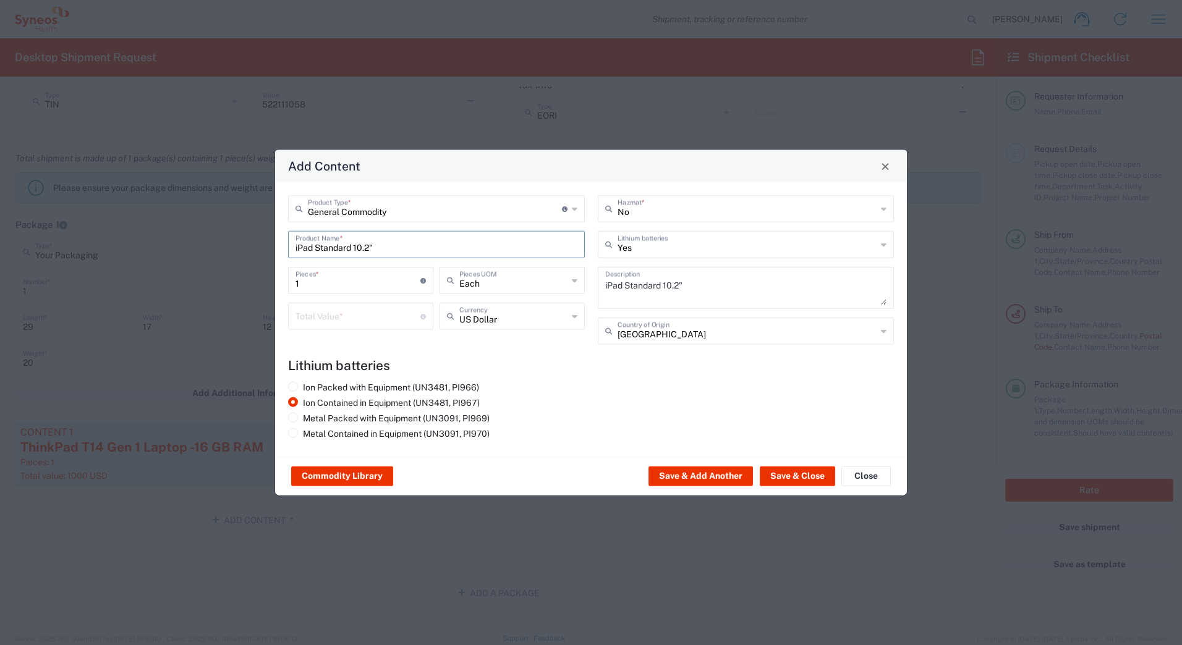
click at [321, 311] on input "number" at bounding box center [358, 316] width 125 height 22
type input "1000"
click at [736, 474] on button "Save & Add Another" at bounding box center [701, 477] width 104 height 20
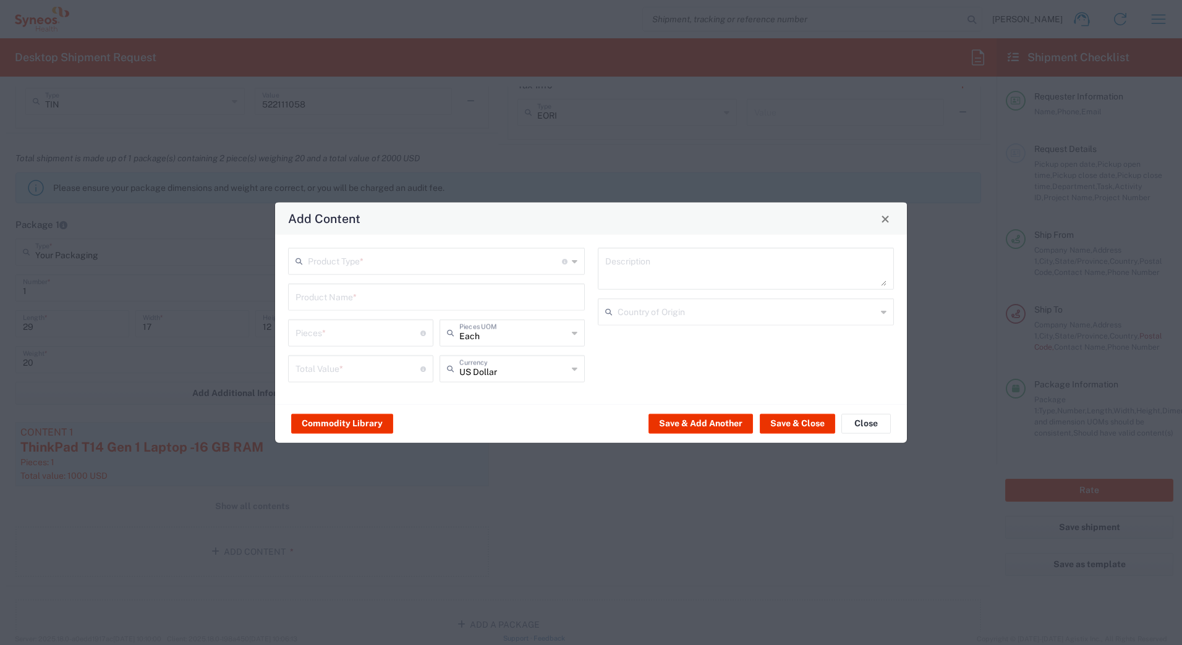
click at [341, 265] on input "text" at bounding box center [435, 261] width 254 height 22
click at [339, 304] on span "General Commodity" at bounding box center [436, 308] width 294 height 19
type input "General Commodity"
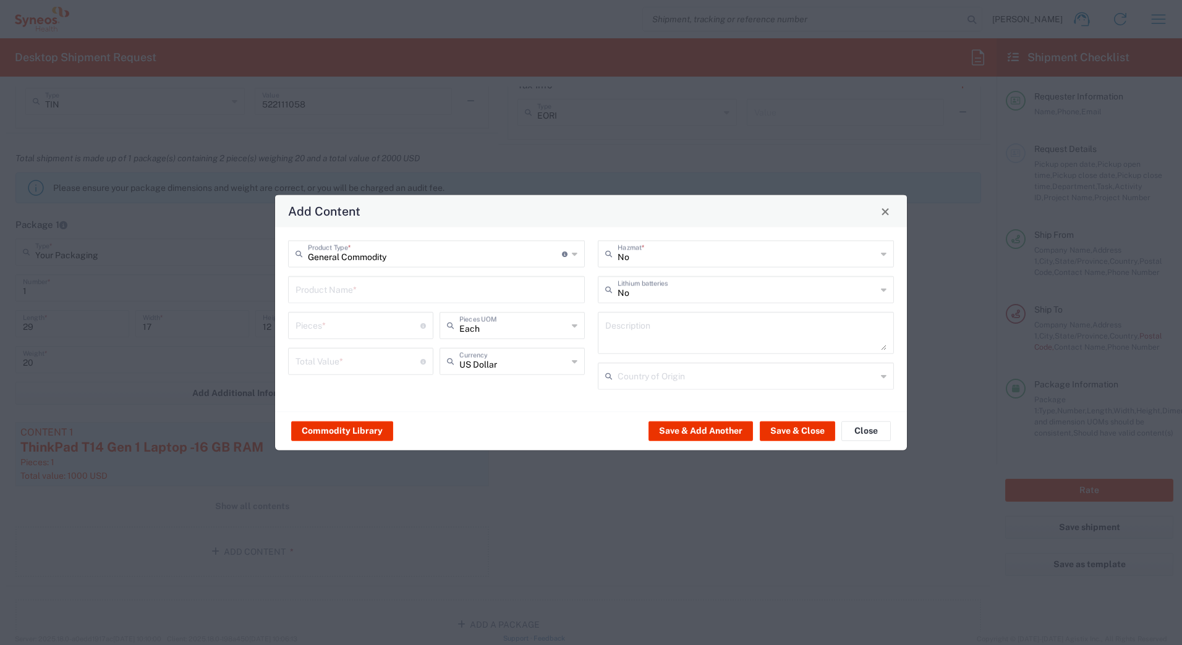
click at [332, 291] on input "text" at bounding box center [437, 289] width 282 height 22
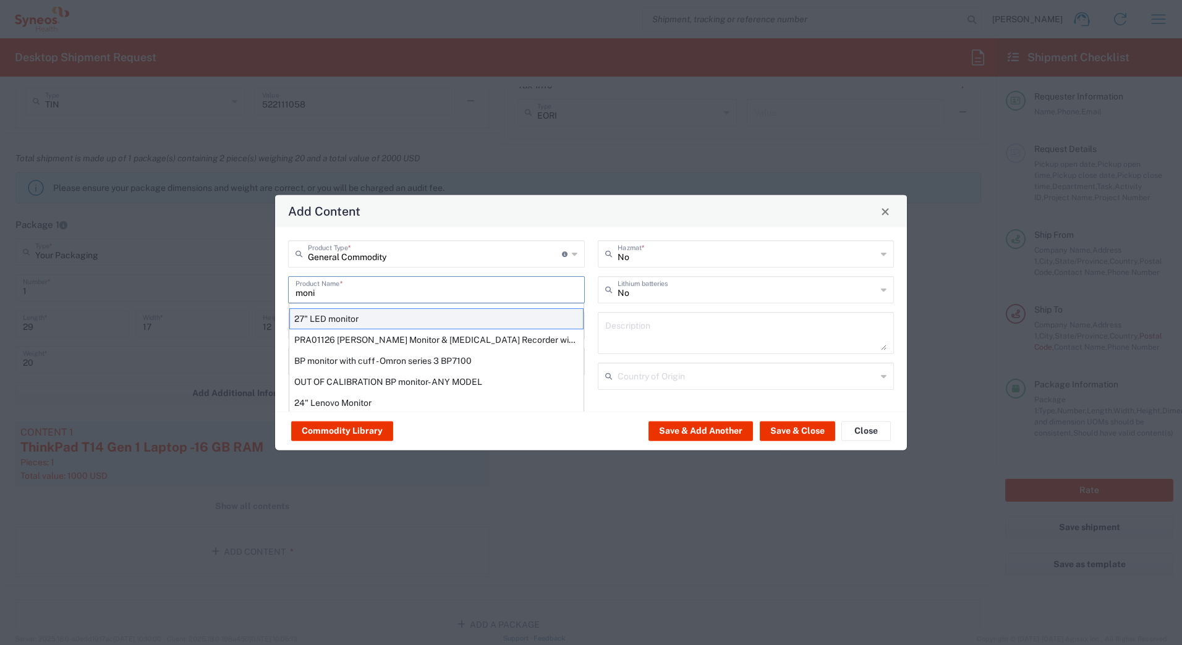
click at [338, 319] on div "27" LED monitor" at bounding box center [436, 319] width 294 height 21
type input "27" LED monitor"
type input "1"
type textarea "27" LED monitor"
type input "[GEOGRAPHIC_DATA]"
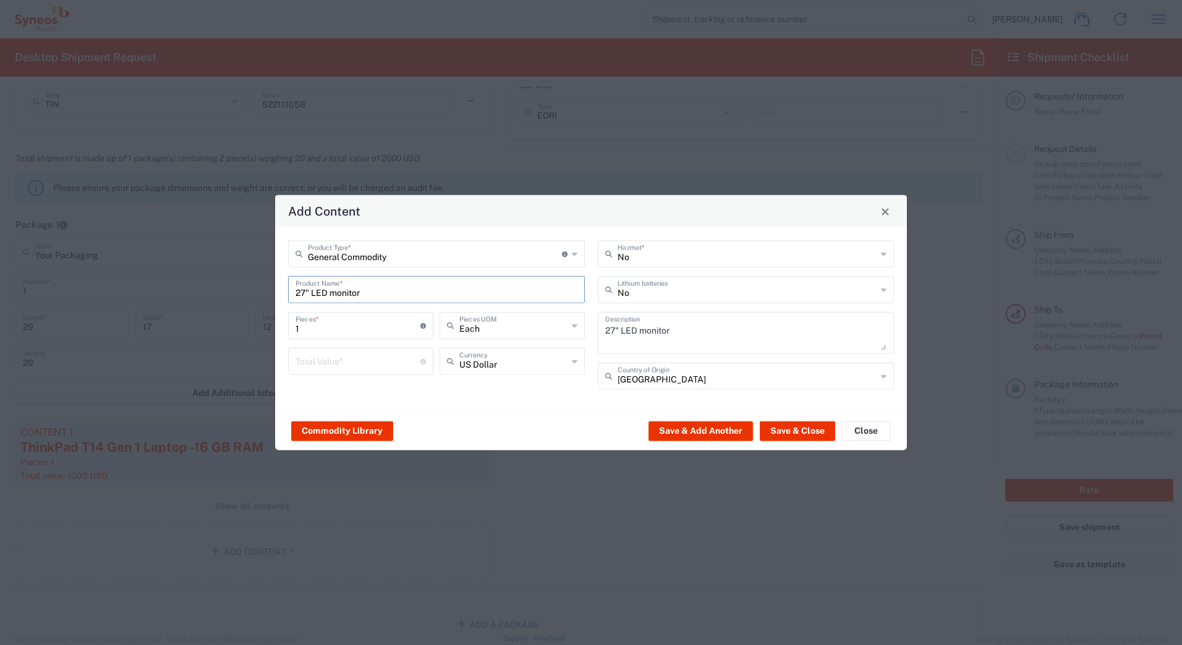
click at [344, 359] on input "number" at bounding box center [358, 361] width 125 height 22
type input "500"
click at [794, 428] on button "Save & Close" at bounding box center [797, 431] width 75 height 20
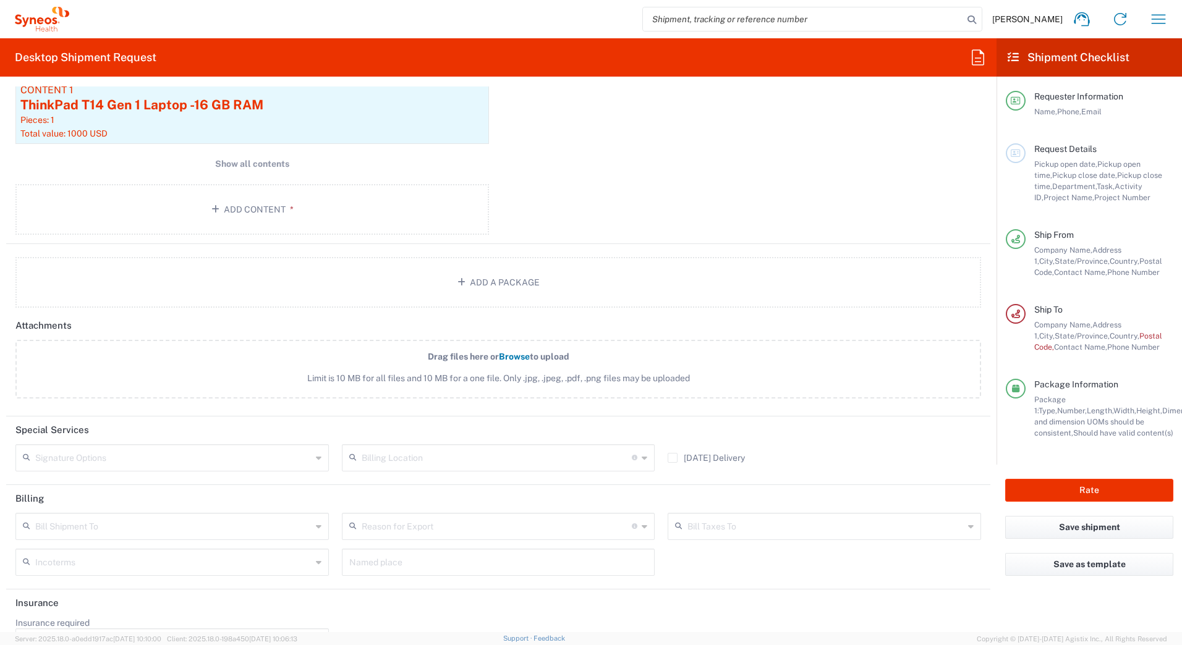
scroll to position [1369, 0]
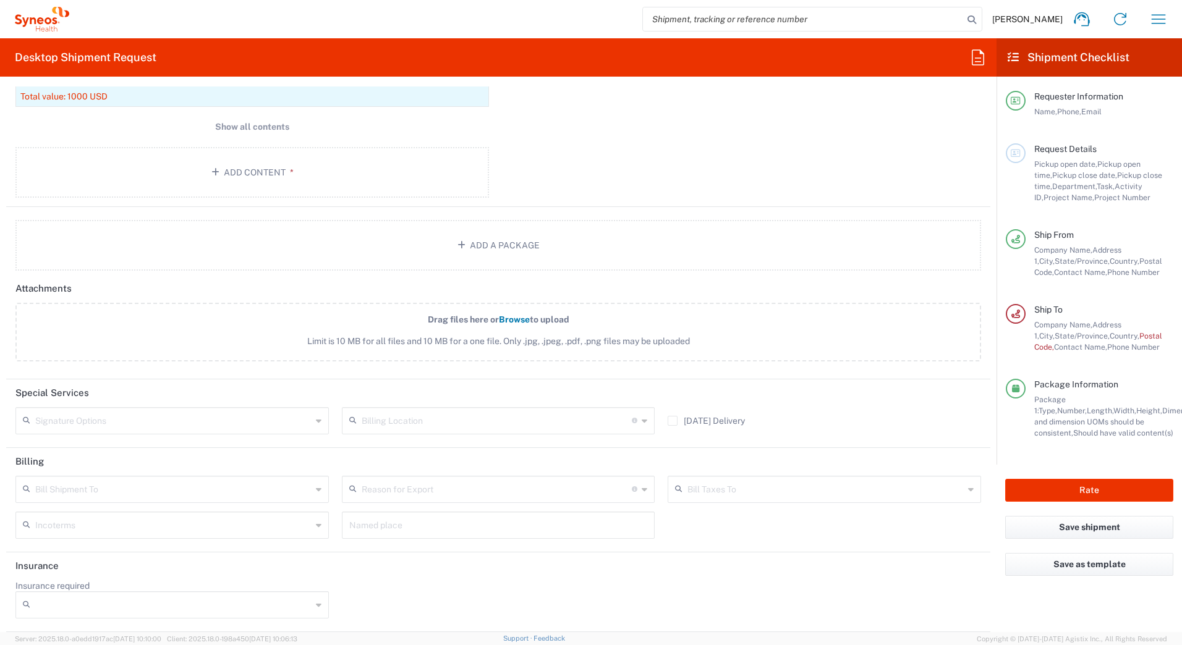
click at [130, 425] on input "text" at bounding box center [173, 420] width 276 height 22
click at [87, 449] on span "Adult Signature Required" at bounding box center [171, 447] width 308 height 19
type input "Adult Signature Required"
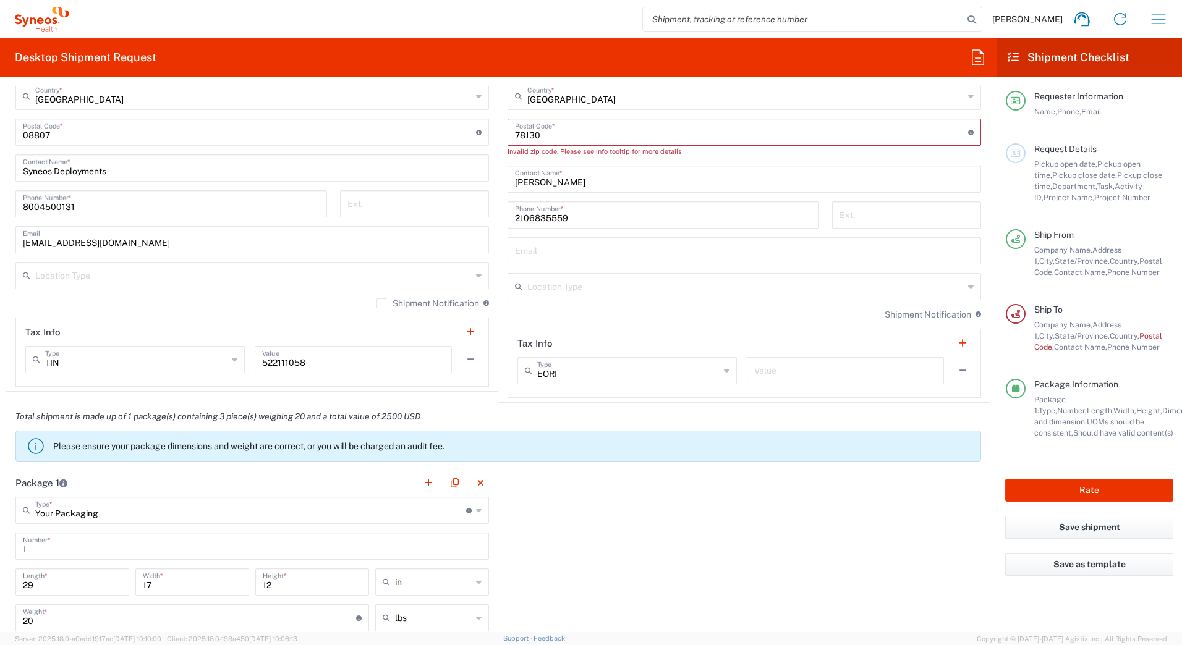
scroll to position [565, 0]
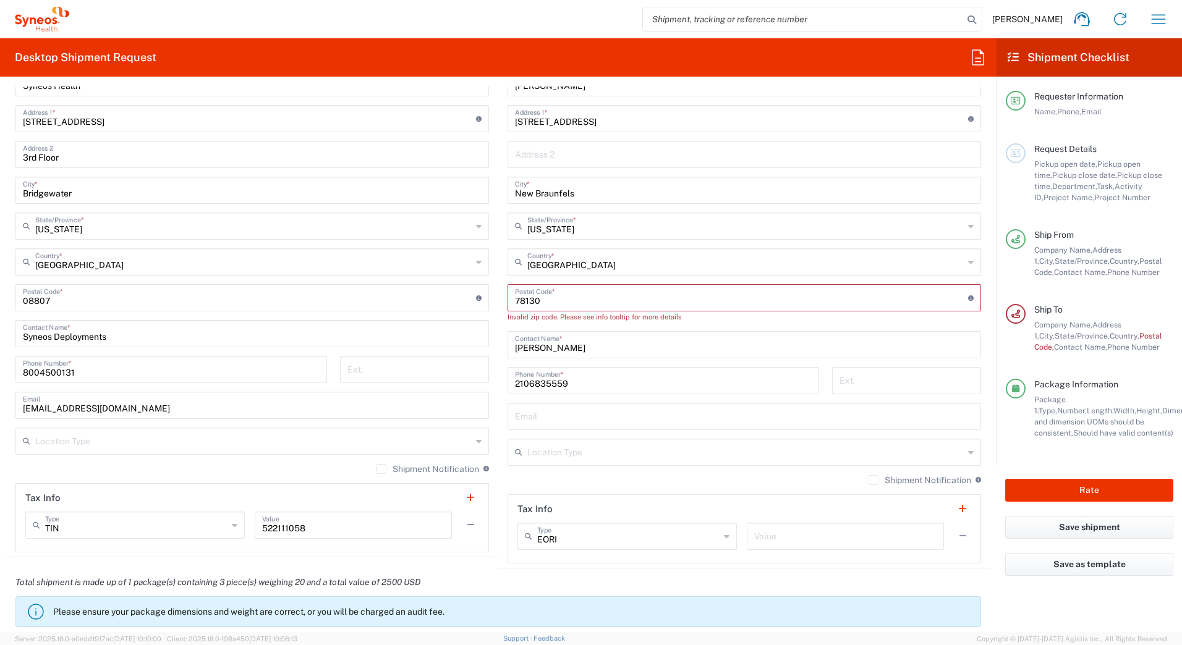
click at [569, 297] on input "undefined" at bounding box center [741, 297] width 453 height 22
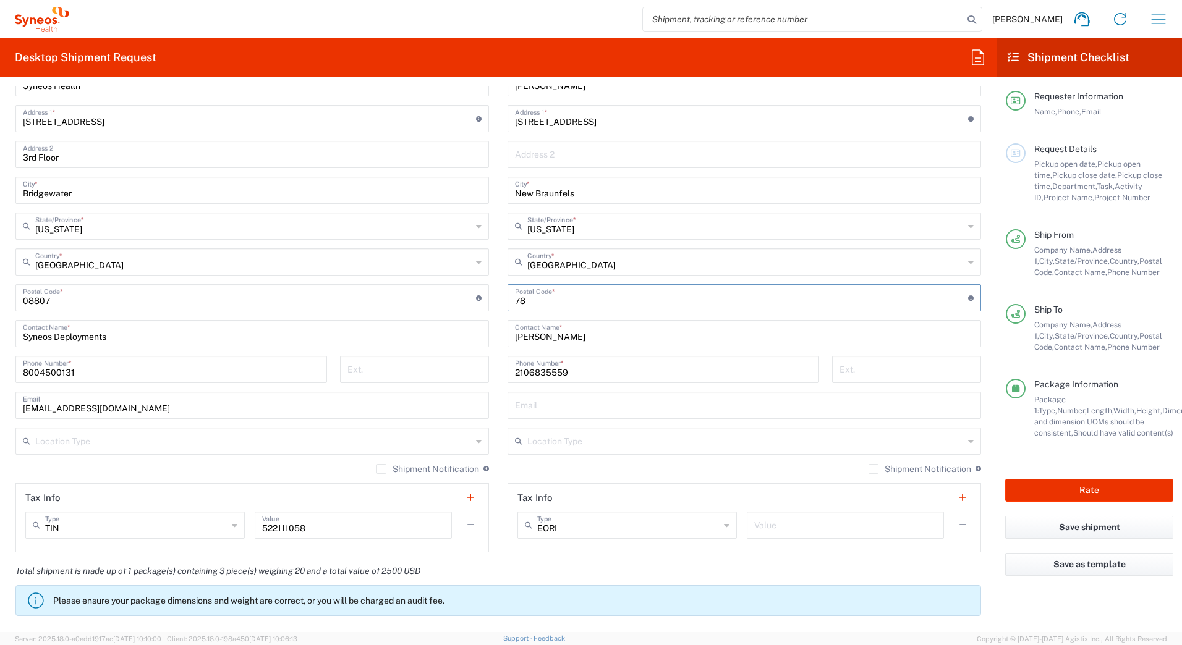
type input "7"
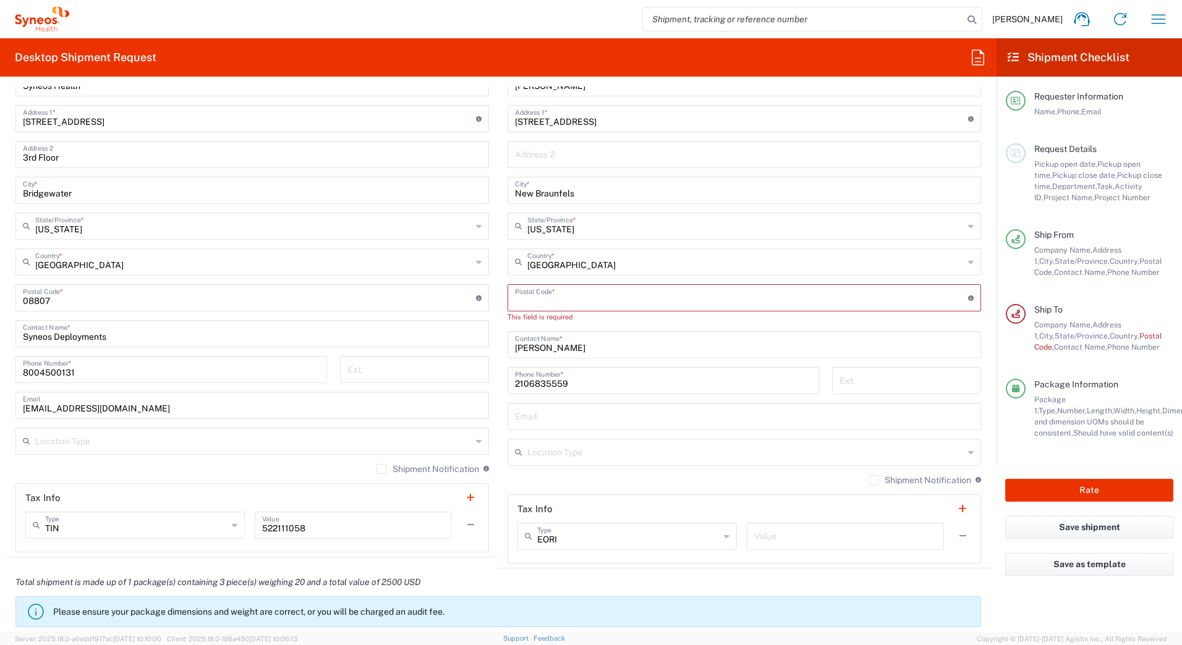
paste input "78130"
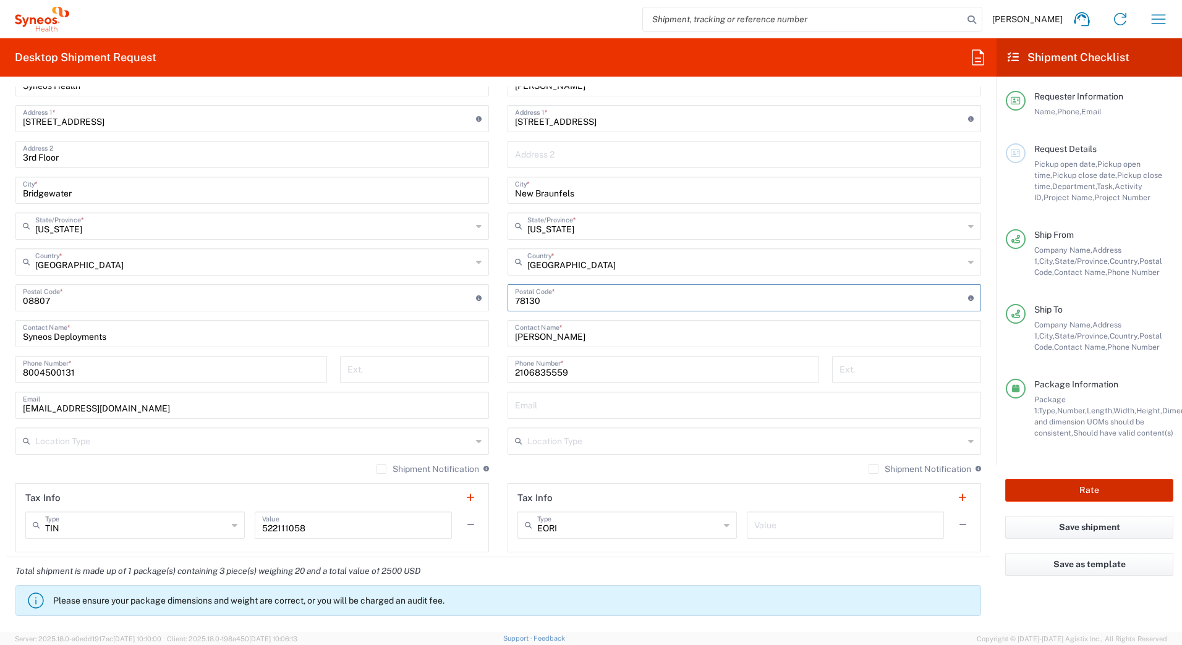
type input "78130"
click at [1066, 483] on button "Rate" at bounding box center [1089, 490] width 168 height 23
type input "6435"
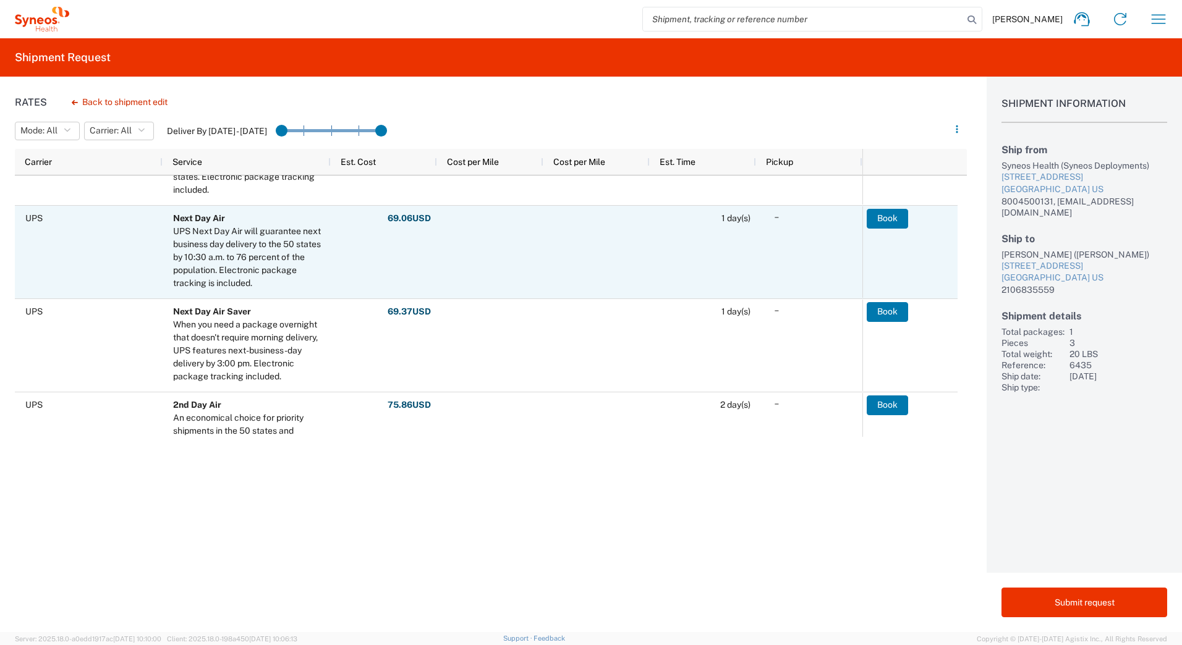
scroll to position [62, 0]
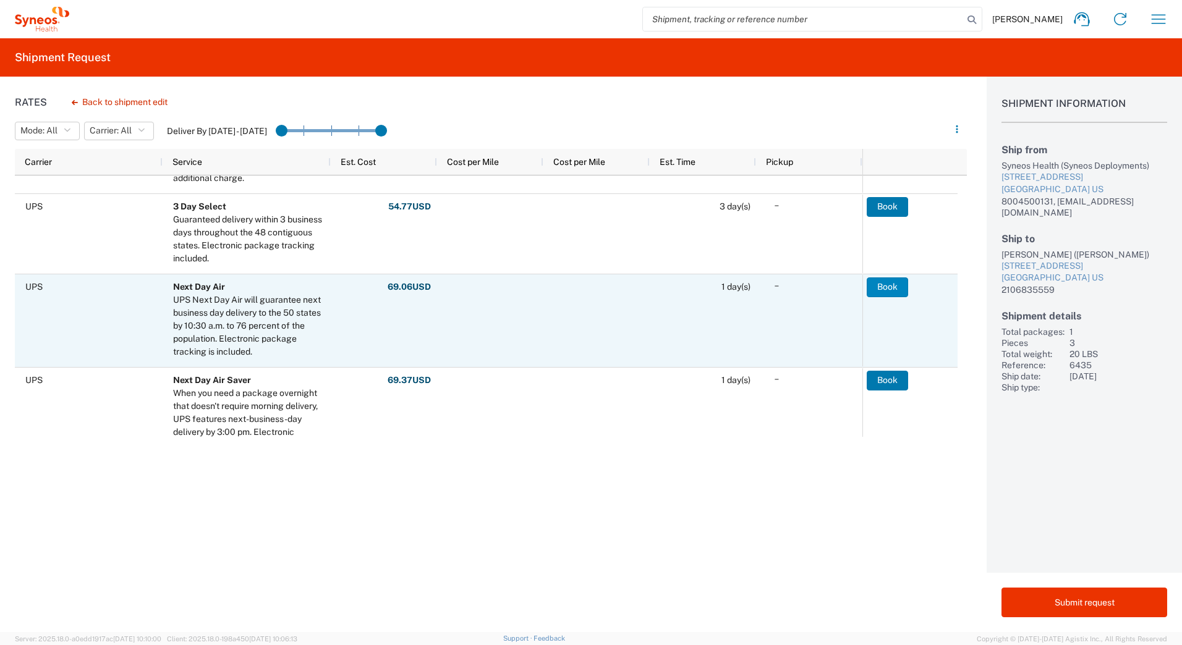
click at [887, 284] on button "Book" at bounding box center [887, 288] width 41 height 20
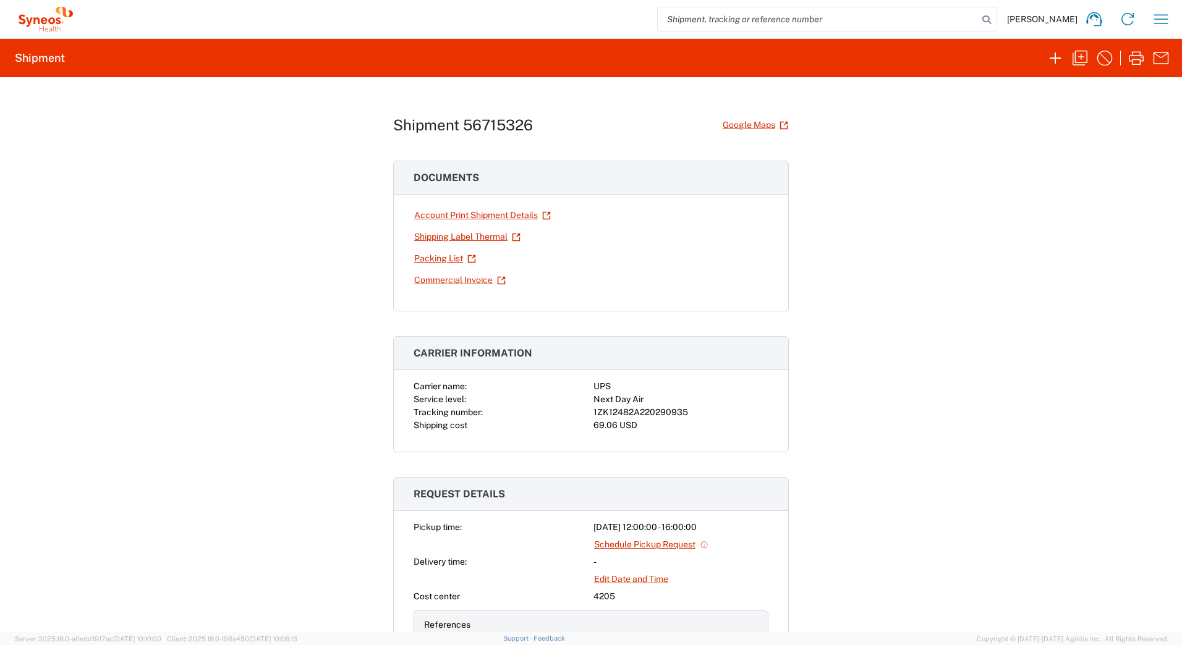
click at [656, 409] on div "1ZK12482A220290935" at bounding box center [681, 412] width 175 height 13
copy div "1ZK12482A220290935"
click at [1132, 57] on icon "button" at bounding box center [1136, 58] width 20 height 20
click at [1079, 58] on icon "button" at bounding box center [1080, 58] width 20 height 20
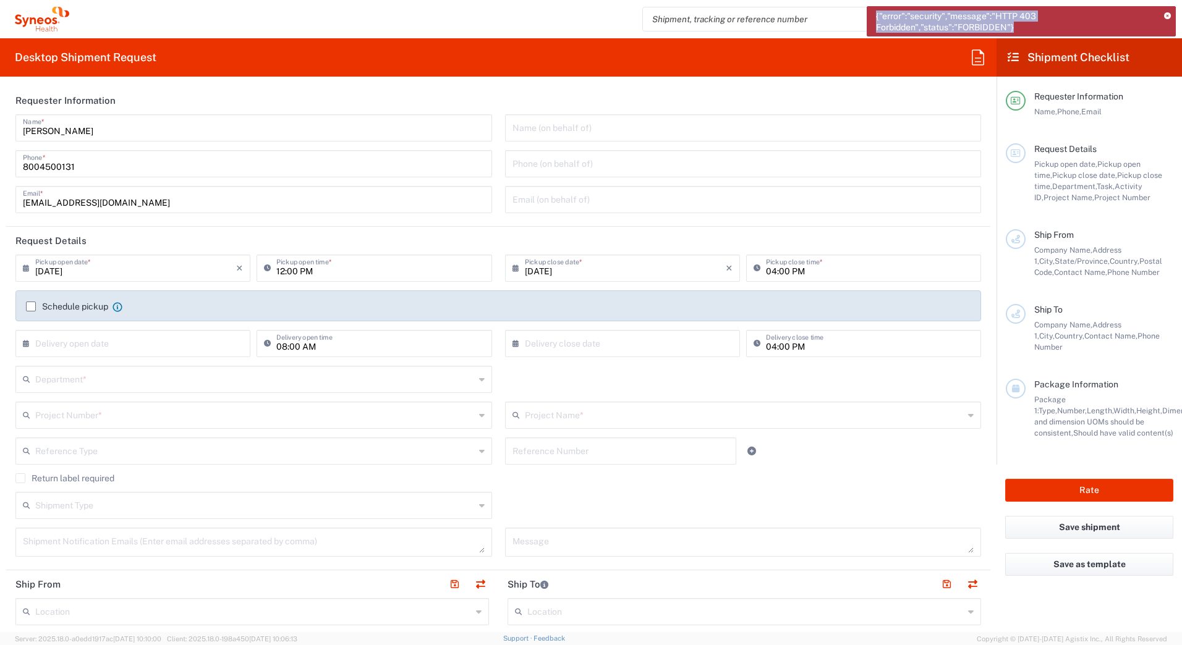
drag, startPoint x: 1023, startPoint y: 23, endPoint x: 876, endPoint y: 15, distance: 147.4
click at [876, 15] on span "{"error":"security","message":"HTTP 403 Forbidden","status":"FORBIDDEN"}" at bounding box center [1015, 22] width 279 height 22
copy span "{"error":"security","message":"HTTP 403 Forbidden","status":"FORBIDDEN"}"
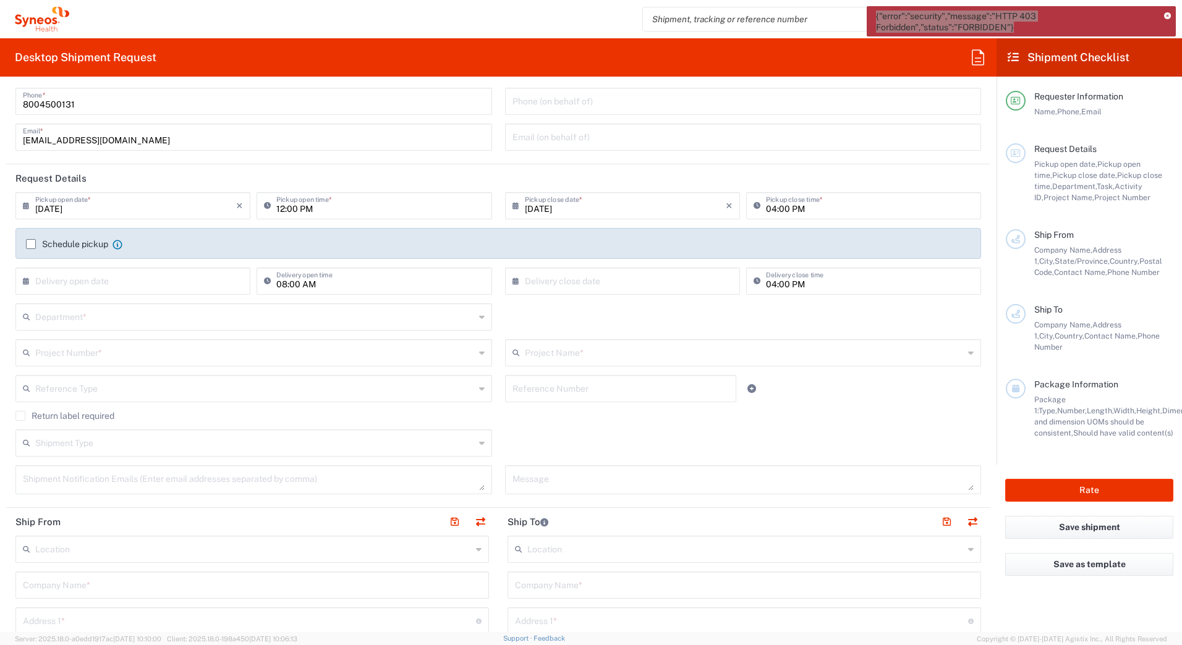
scroll to position [62, 0]
click at [1040, 27] on span "{"error":"security","message":"HTTP 403 Forbidden","status":"FORBIDDEN"}" at bounding box center [1015, 22] width 279 height 22
click at [1036, 24] on span "{"error":"security","message":"HTTP 403 Forbidden","status":"FORBIDDEN"}" at bounding box center [1015, 22] width 279 height 22
drag, startPoint x: 1028, startPoint y: 25, endPoint x: 866, endPoint y: 15, distance: 162.9
click at [866, 15] on agx-forms-host "{"error":"security","message":"HTTP 403 Forbidden","status":"FORBIDDEN"} [PERSO…" at bounding box center [591, 322] width 1182 height 645
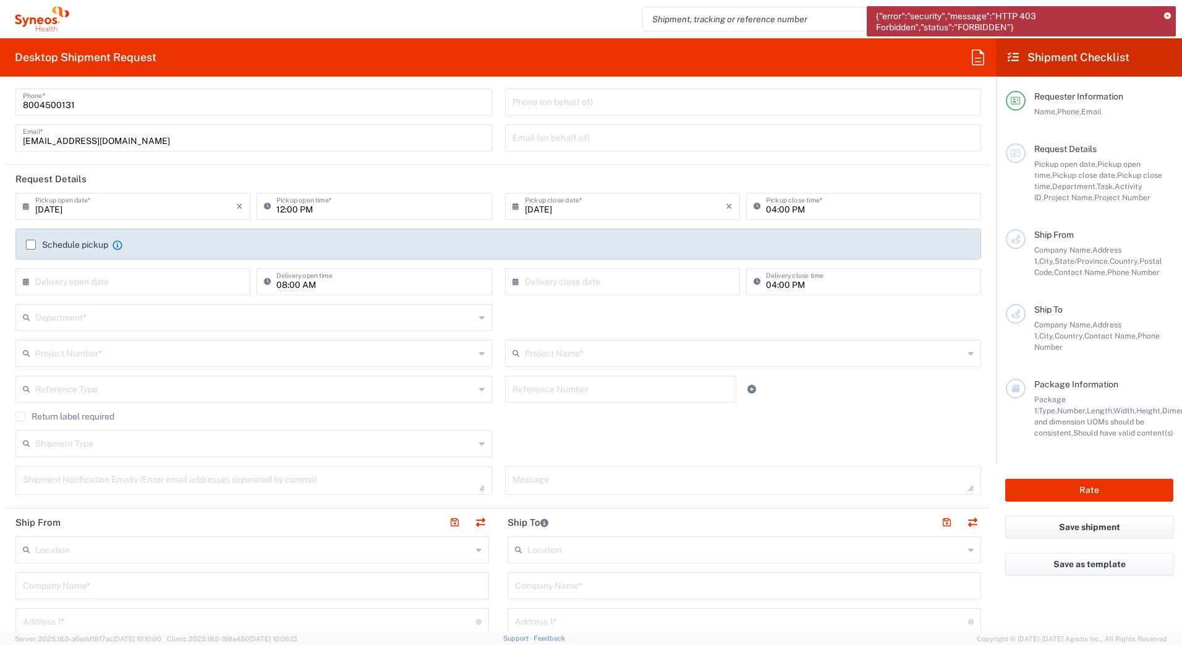
copy agx-forms-host
click at [1014, 22] on span "{"error":"security","message":"HTTP 403 Forbidden","status":"FORBIDDEN"}" at bounding box center [1015, 22] width 279 height 22
drag, startPoint x: 1022, startPoint y: 22, endPoint x: 873, endPoint y: 14, distance: 149.2
click at [873, 14] on div "{"error":"security","message":"HTTP 403 Forbidden","status":"FORBIDDEN"}" at bounding box center [1021, 21] width 309 height 30
copy span "{"error":"security","message":"HTTP 403 Forbidden","status":"FORBIDDEN"}"
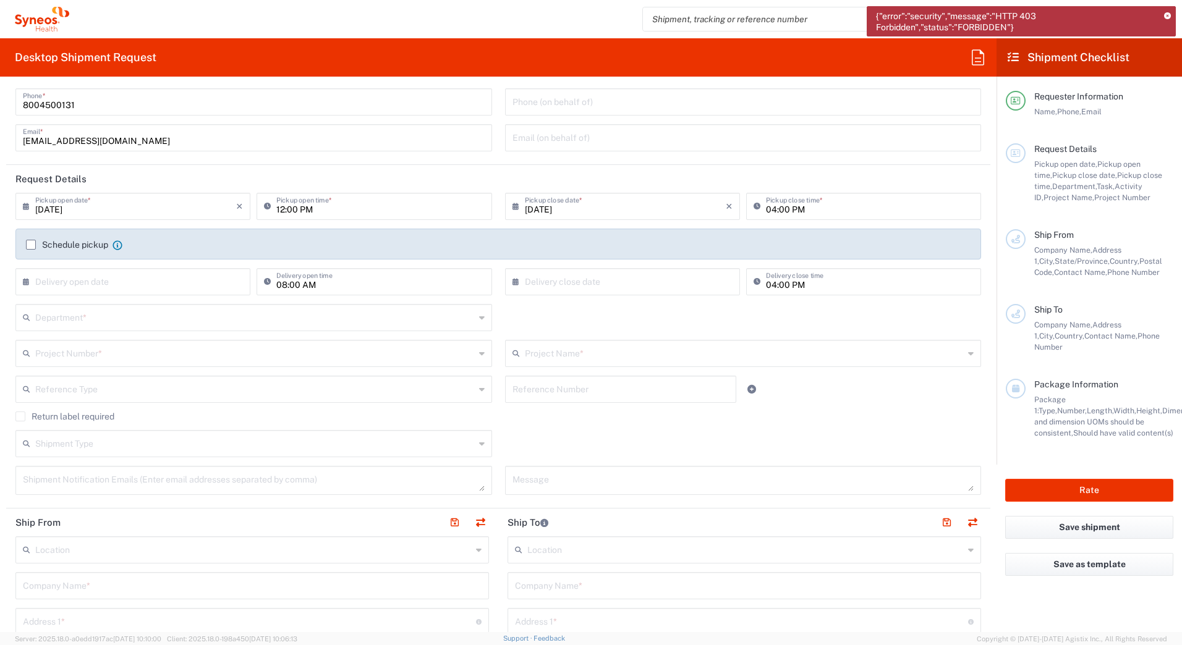
click at [1168, 14] on icon at bounding box center [1167, 16] width 7 height 7
